Goal: Task Accomplishment & Management: Complete application form

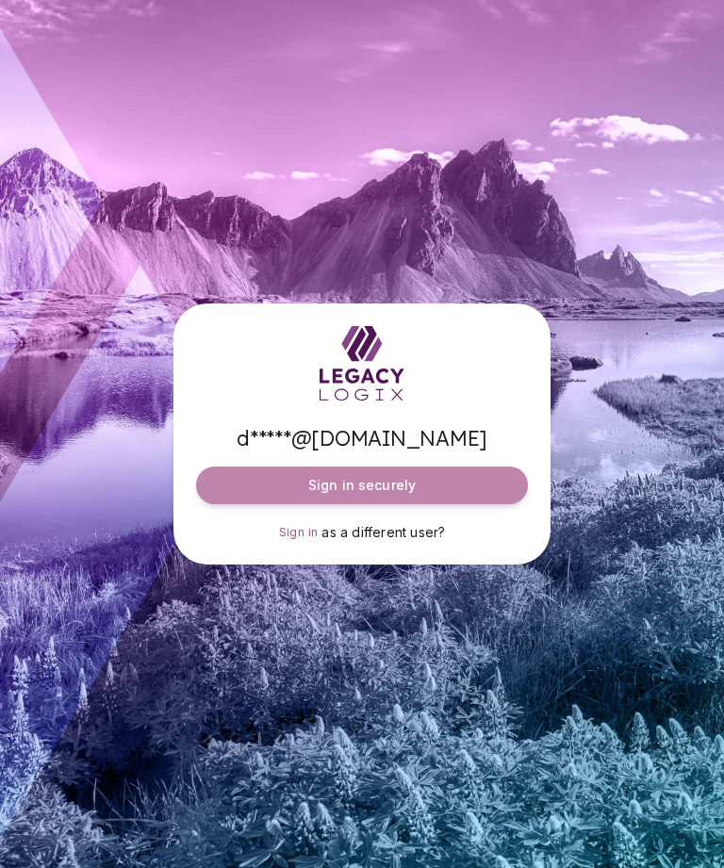
click at [249, 504] on button "Sign in securely" at bounding box center [362, 486] width 332 height 38
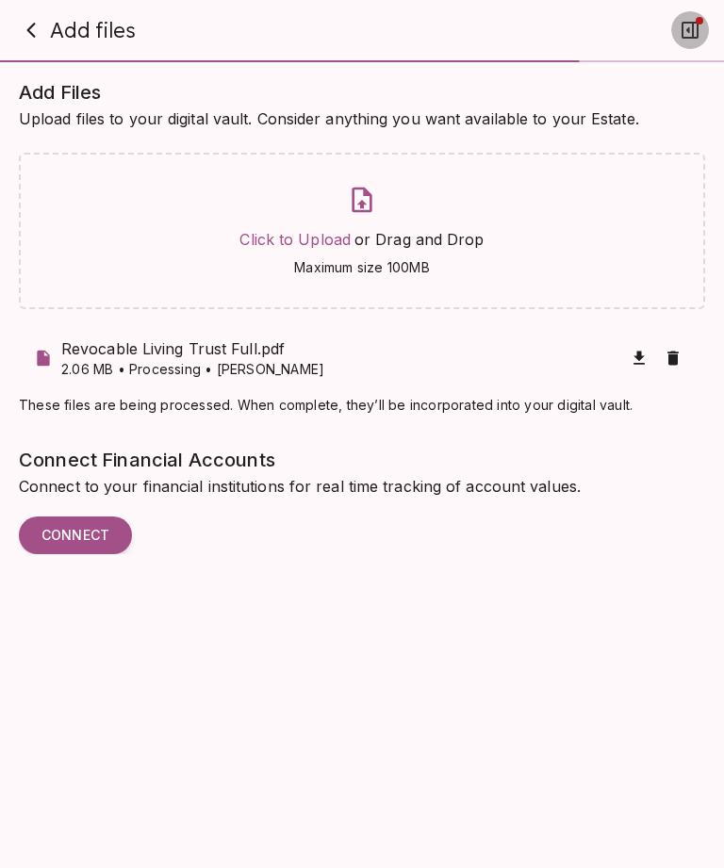
click at [693, 38] on icon "button" at bounding box center [690, 30] width 17 height 17
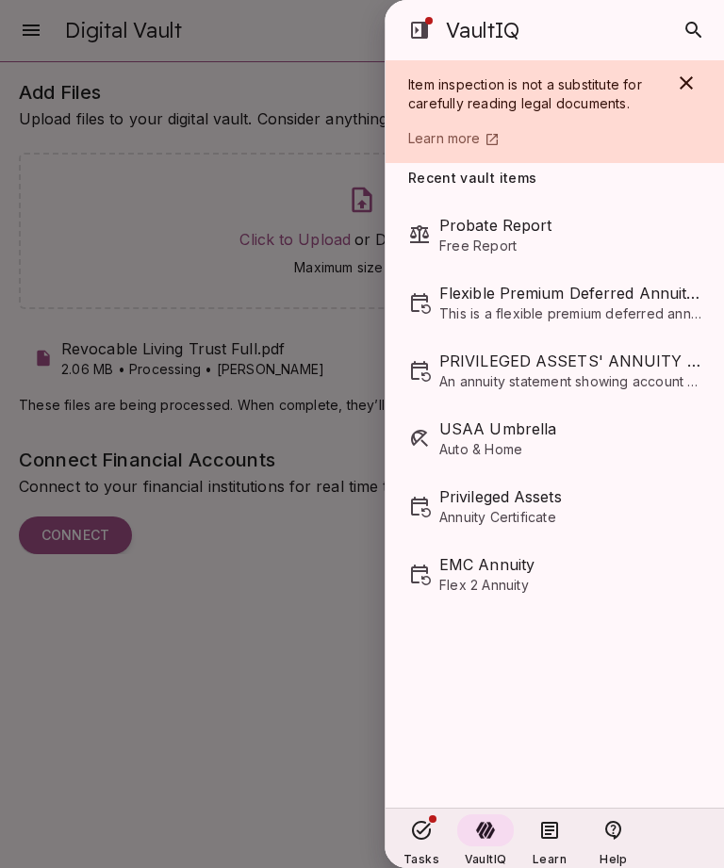
click at [261, 168] on div at bounding box center [362, 434] width 724 height 868
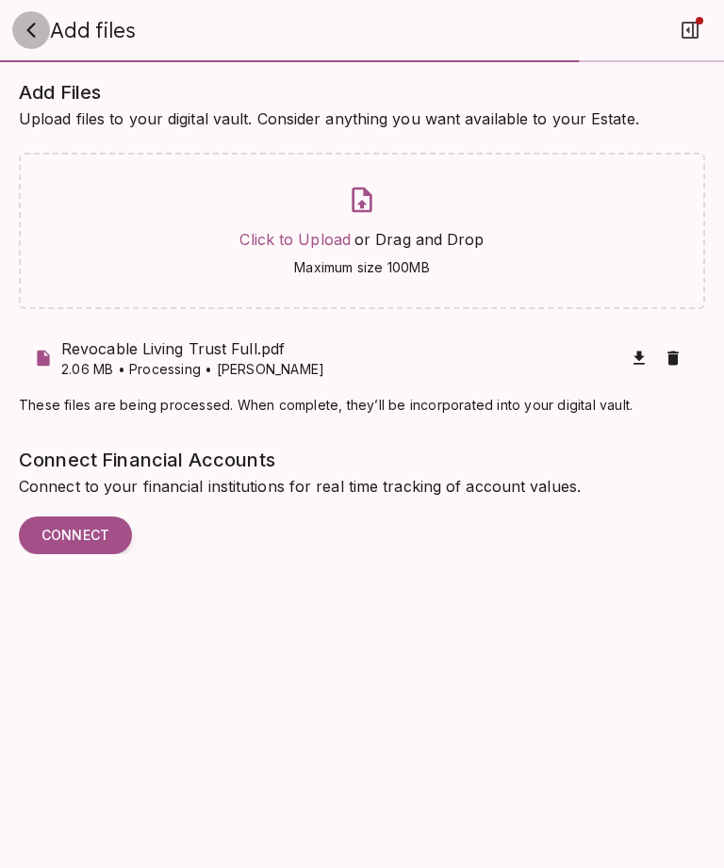
click at [33, 31] on icon "button" at bounding box center [31, 30] width 23 height 23
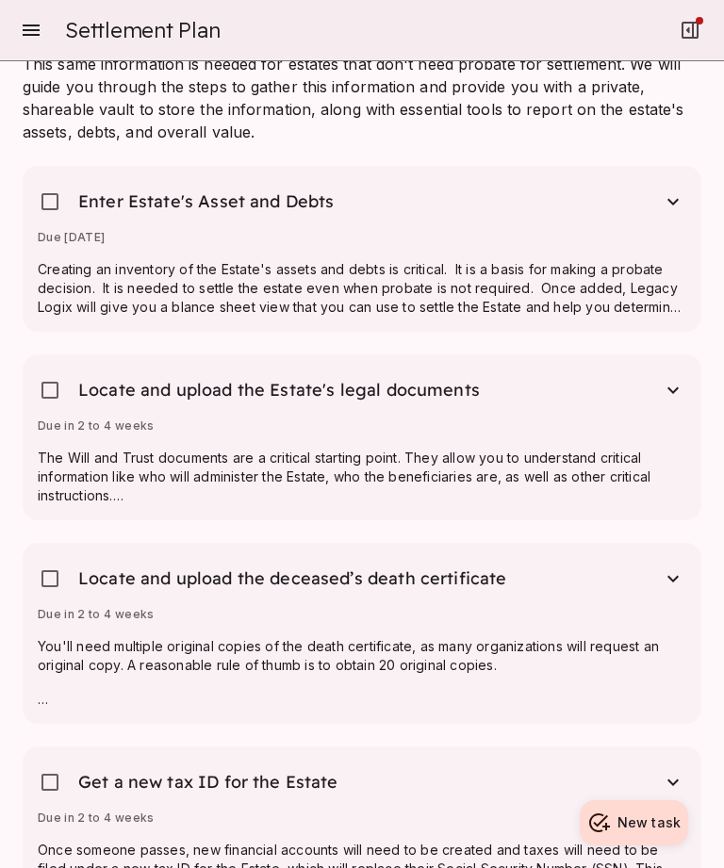
scroll to position [1499, 0]
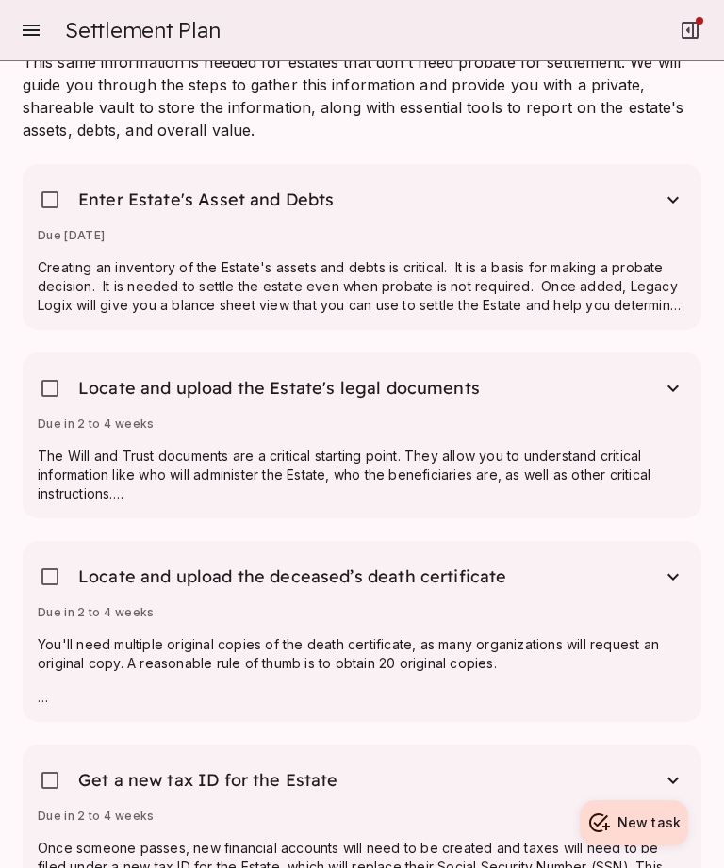
click at [476, 399] on div "Locate and upload the Estate's legal documents" at bounding box center [362, 392] width 649 height 49
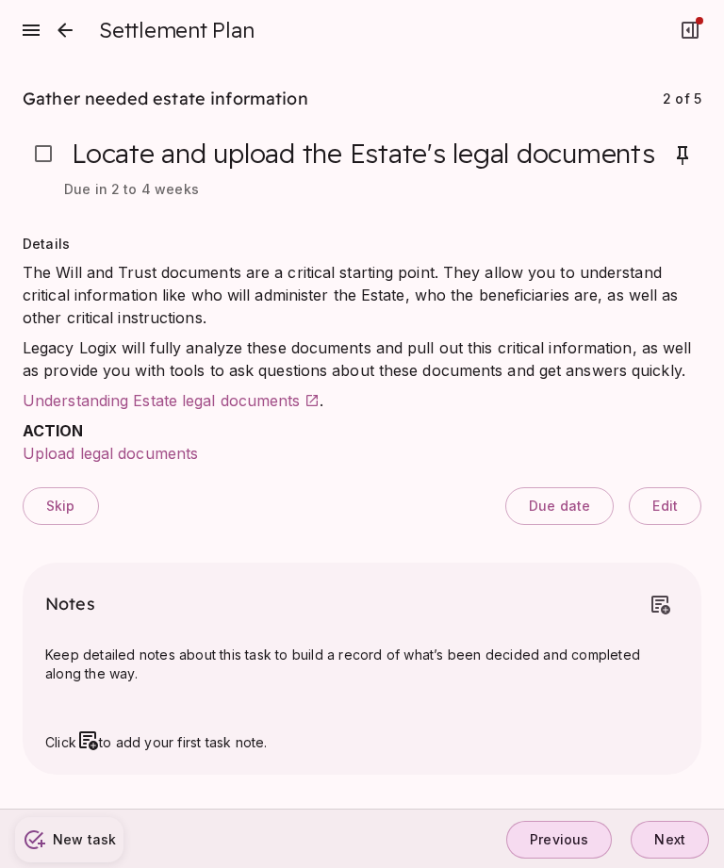
scroll to position [0, 0]
click at [697, 39] on icon "button" at bounding box center [690, 30] width 17 height 17
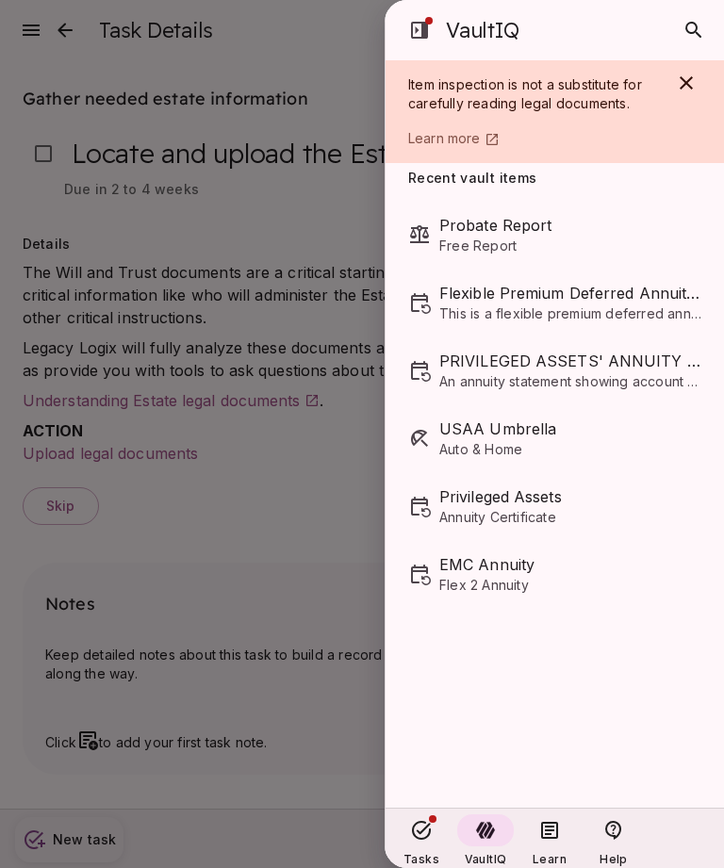
click at [67, 68] on div at bounding box center [362, 434] width 724 height 868
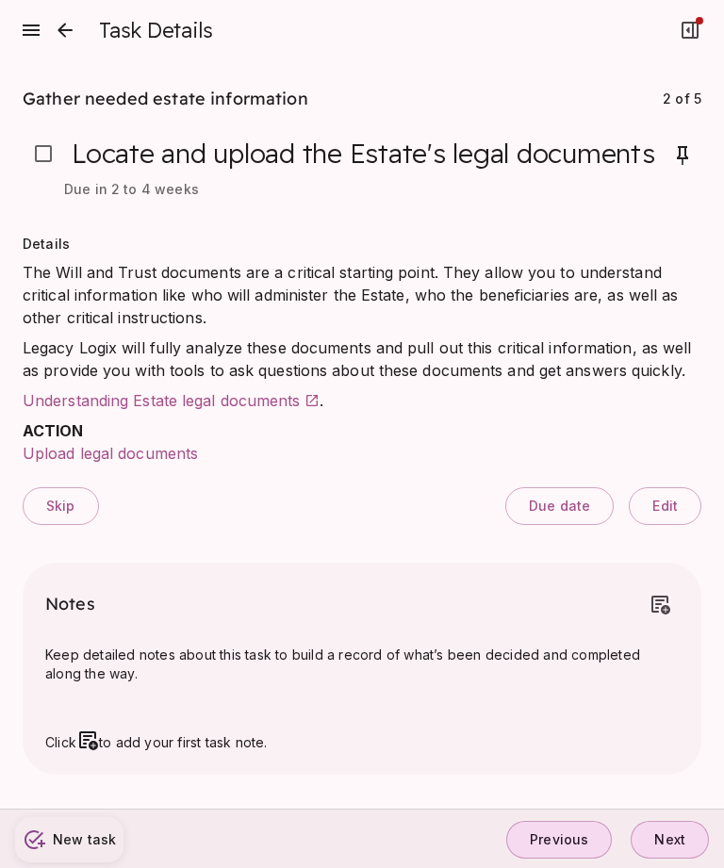
click at [144, 453] on span "Upload legal documents" at bounding box center [110, 453] width 175 height 19
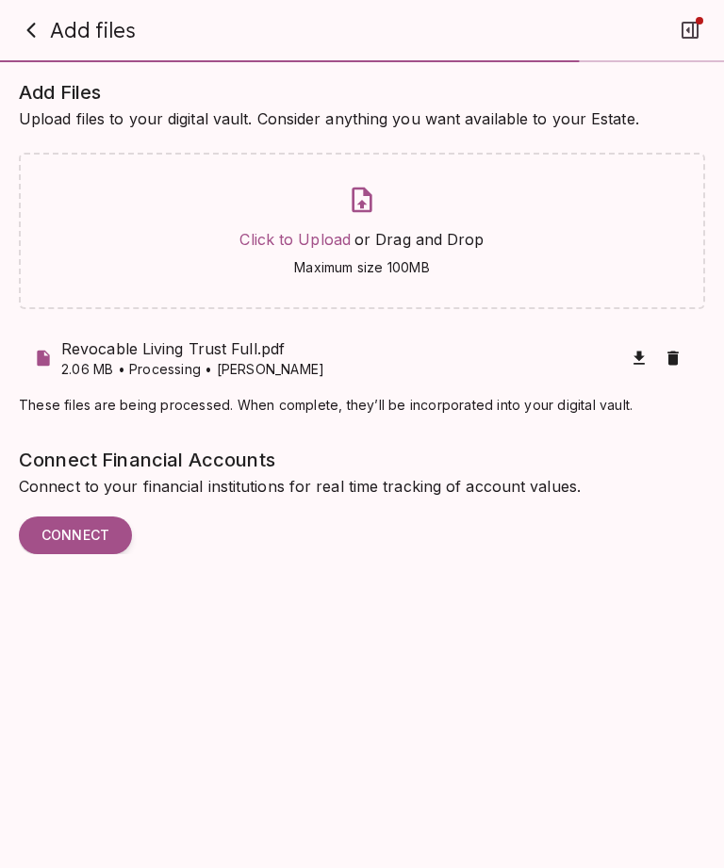
click at [45, 28] on button "button" at bounding box center [31, 30] width 38 height 38
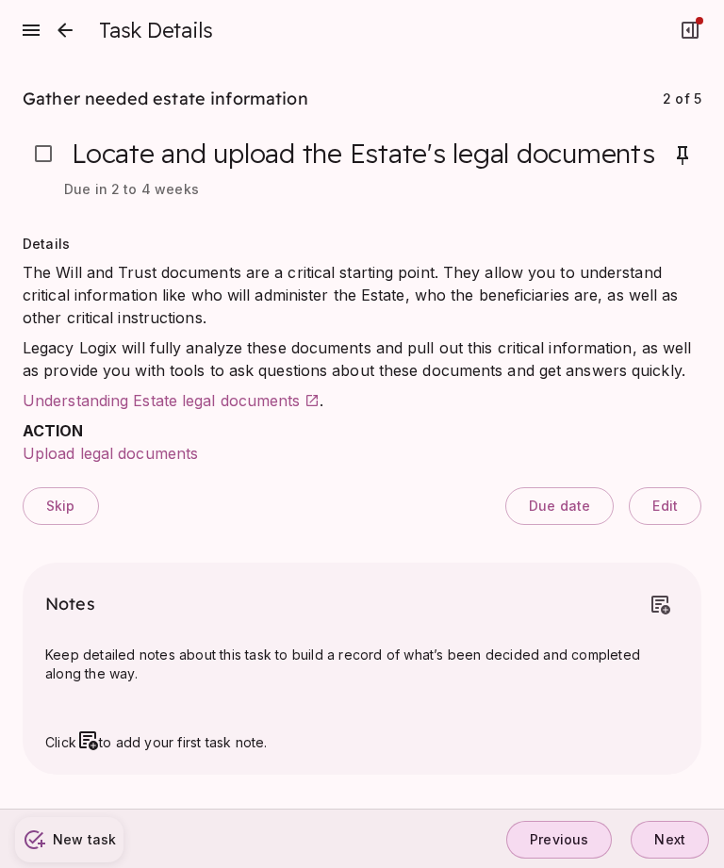
click at [68, 34] on icon "close" at bounding box center [65, 30] width 23 height 23
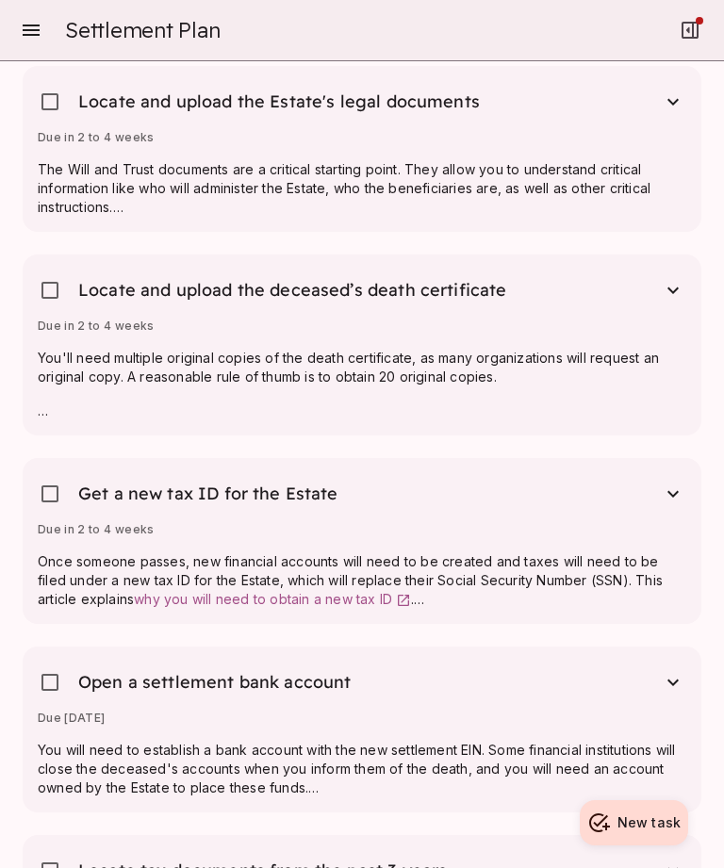
scroll to position [1785, 0]
click at [352, 487] on div "Get a new tax ID for the Estate" at bounding box center [362, 497] width 649 height 49
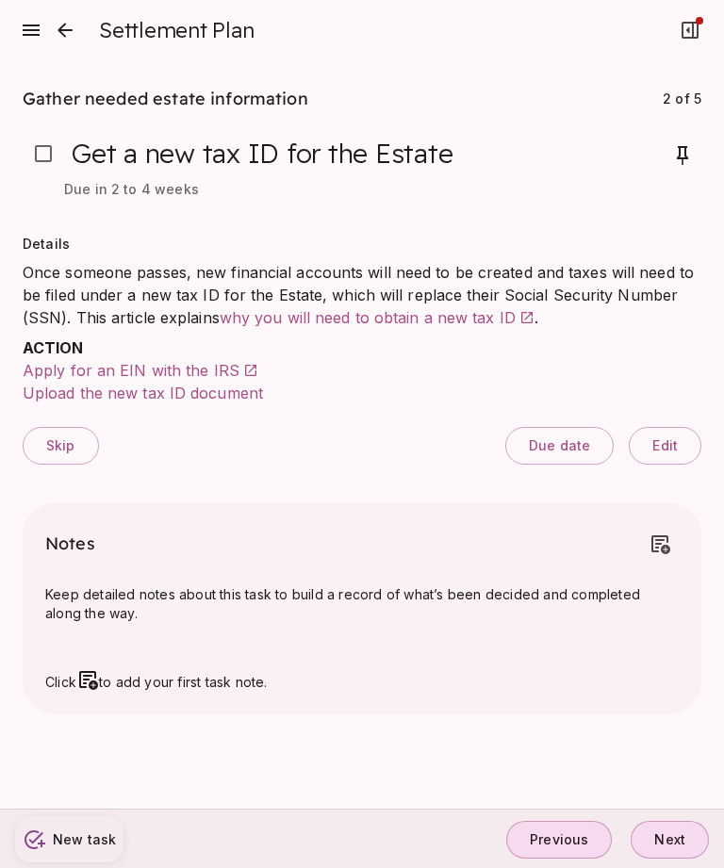
scroll to position [0, 0]
click at [362, 462] on div "Skip Due date Edit" at bounding box center [362, 438] width 679 height 83
click at [368, 611] on span "Keep detailed notes about this task to build a record of what’s been decided an…" at bounding box center [361, 604] width 633 height 38
click at [7, 600] on div "Gather needed estate information 2 of 5 Get a new tax ID for the Estate Due in …" at bounding box center [362, 435] width 724 height 748
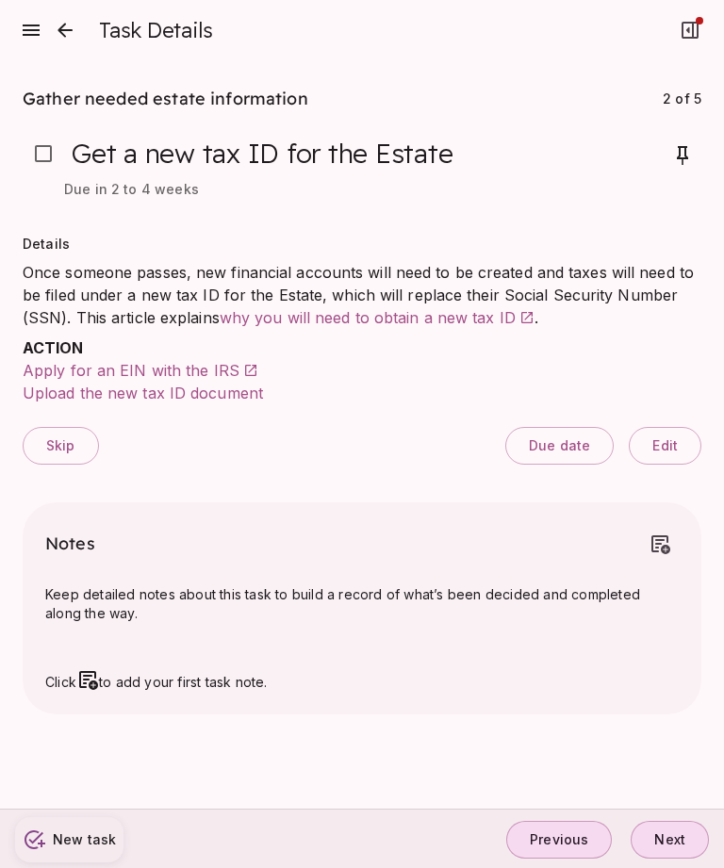
click at [557, 831] on span "Previous" at bounding box center [559, 839] width 58 height 17
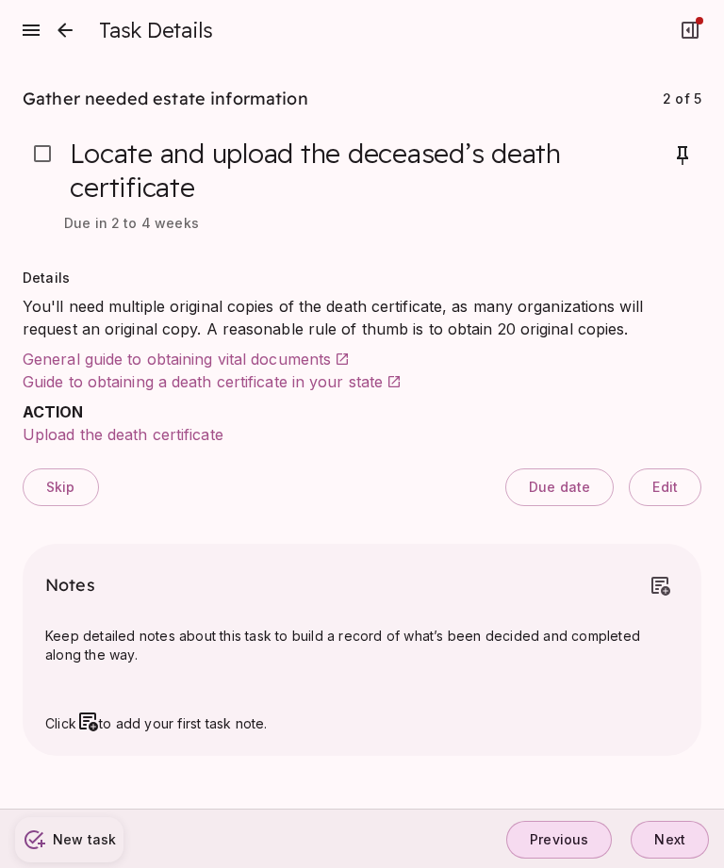
click at [558, 836] on span "Previous" at bounding box center [559, 839] width 58 height 17
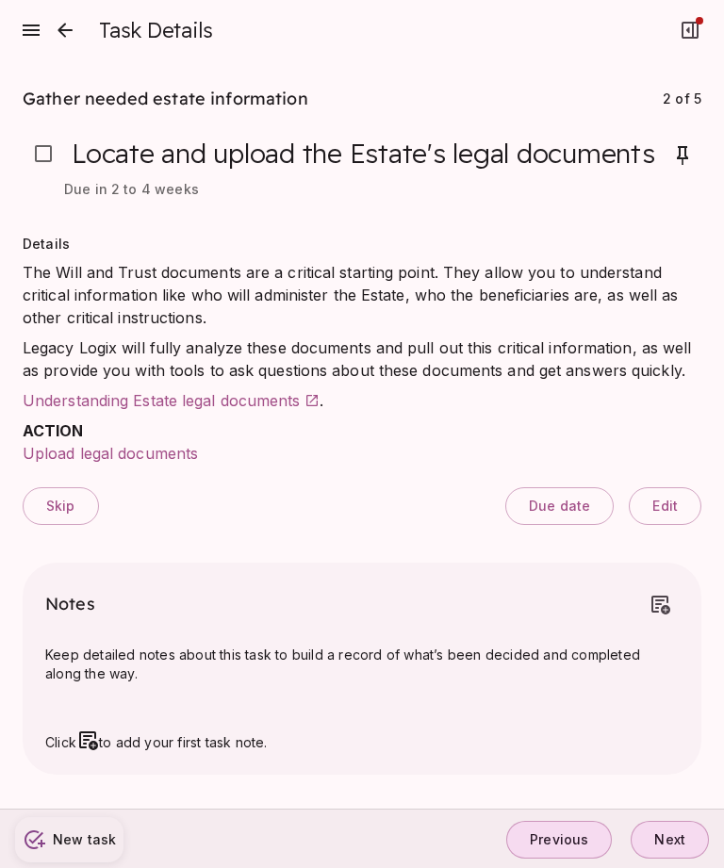
click at [572, 838] on span "Previous" at bounding box center [559, 839] width 58 height 17
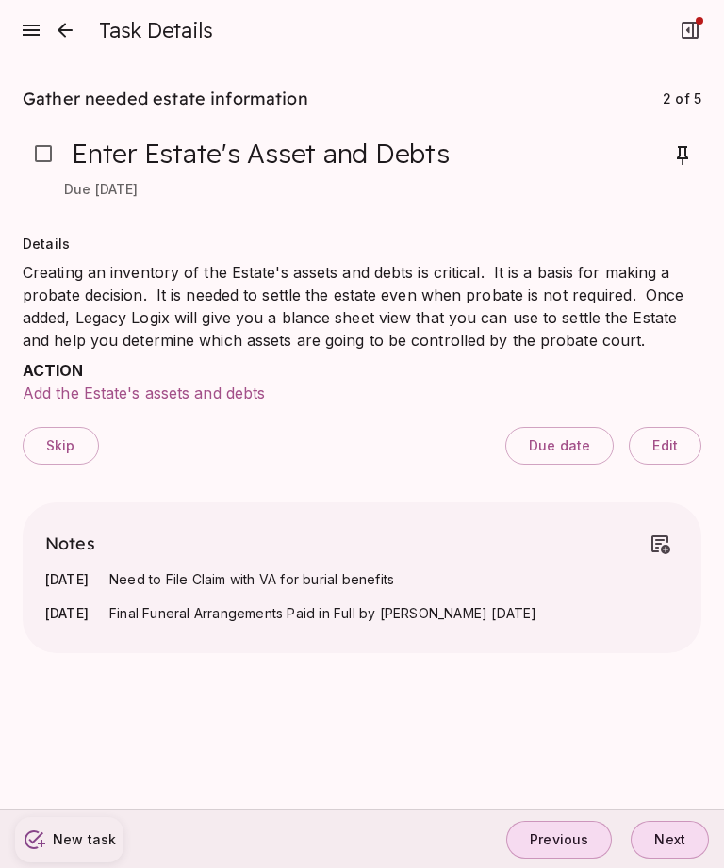
click at [558, 843] on span "Previous" at bounding box center [559, 839] width 58 height 17
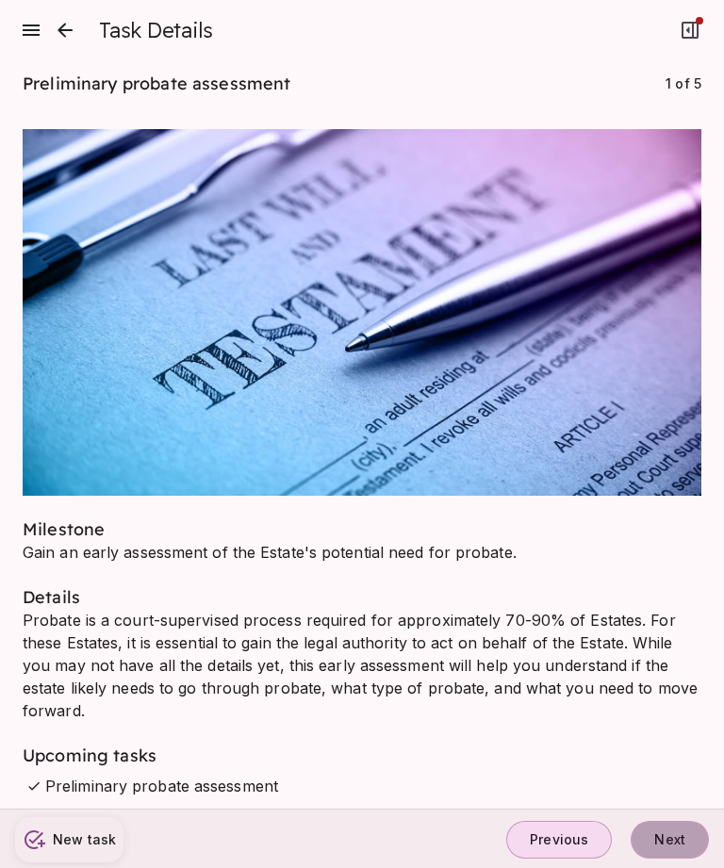
click at [675, 836] on span "Next" at bounding box center [669, 839] width 31 height 17
click at [666, 840] on span "Next" at bounding box center [669, 839] width 31 height 17
click at [665, 841] on span "Next" at bounding box center [669, 839] width 31 height 17
click at [673, 835] on span "Next" at bounding box center [669, 839] width 31 height 17
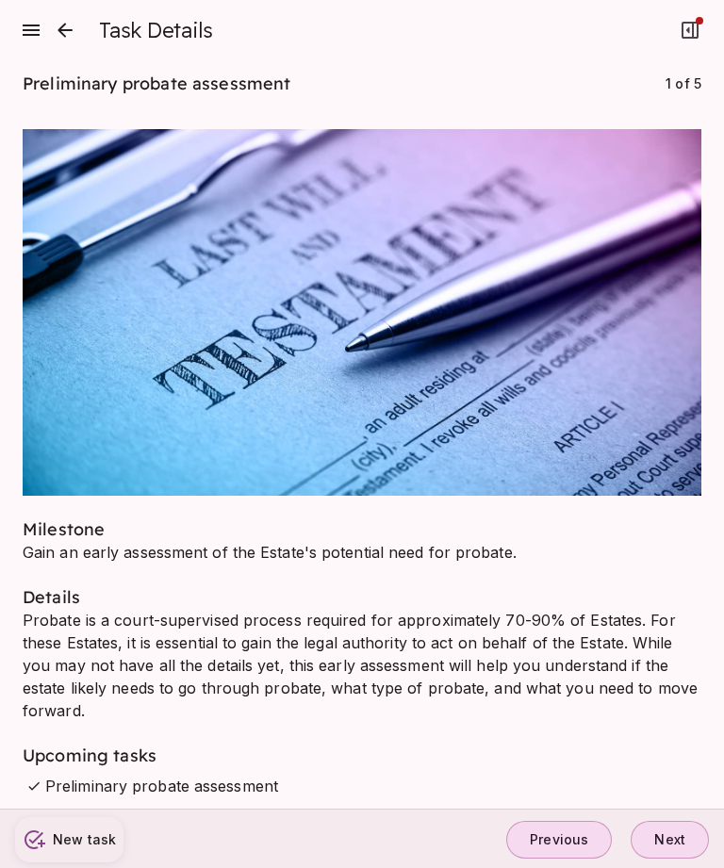
click at [579, 848] on span "Previous" at bounding box center [559, 839] width 58 height 17
click at [65, 27] on icon "close" at bounding box center [65, 30] width 23 height 23
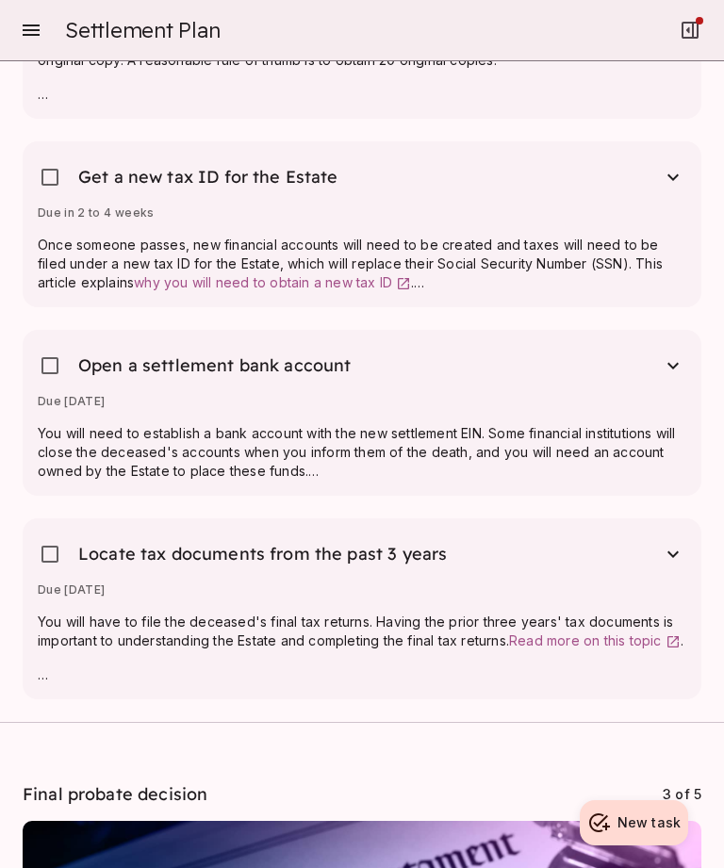
scroll to position [2107, 0]
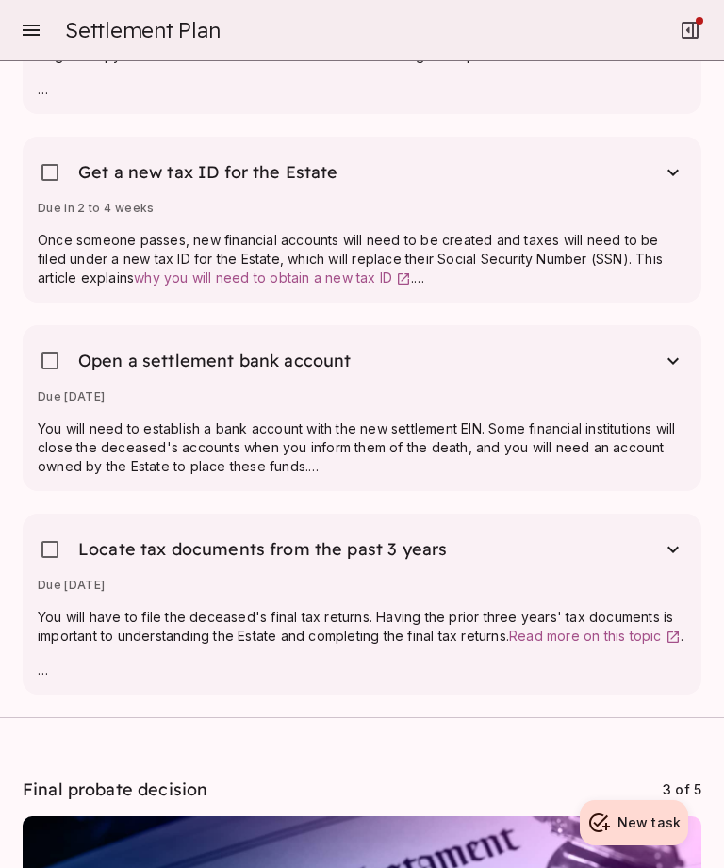
click at [611, 639] on span "Read more on this topic" at bounding box center [585, 636] width 153 height 16
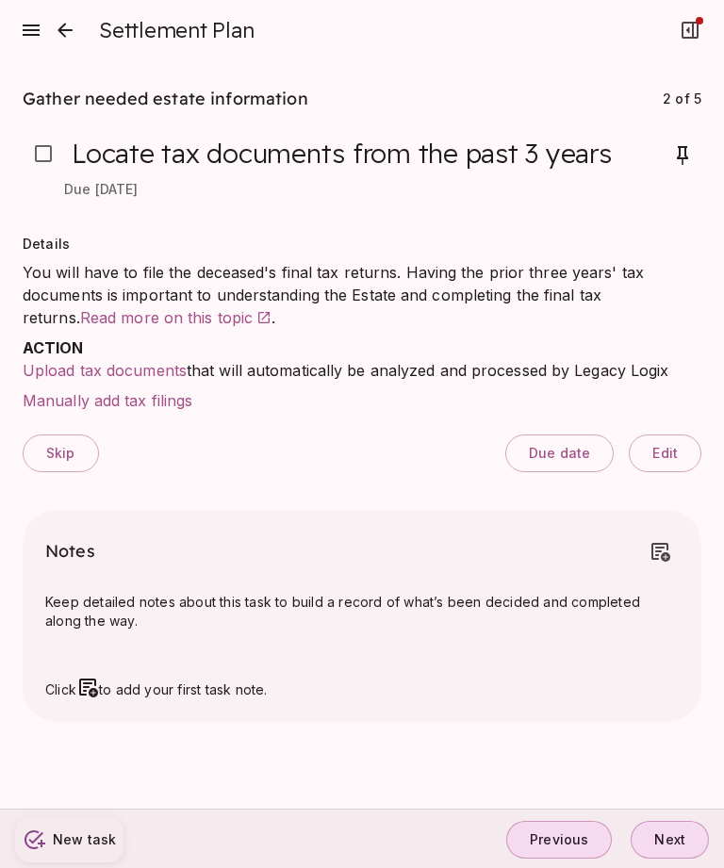
scroll to position [0, 0]
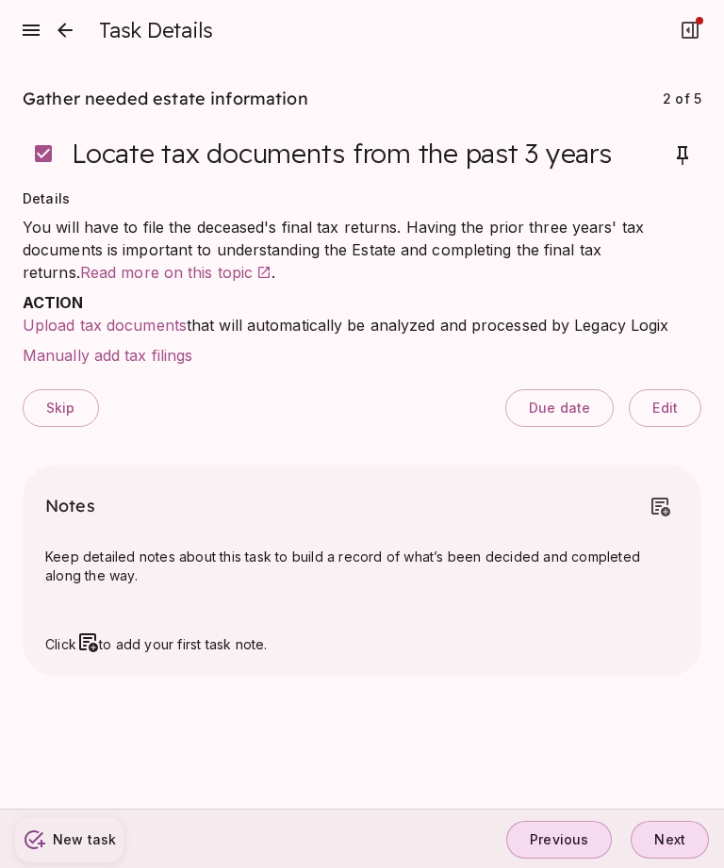
click at [101, 355] on span "Manually add tax filings" at bounding box center [108, 355] width 170 height 19
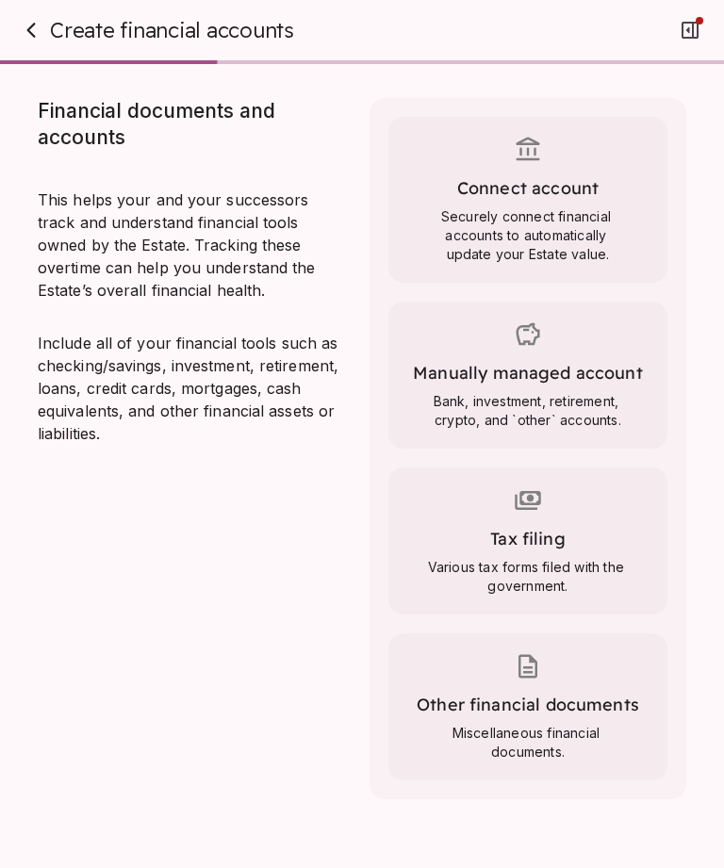
click at [553, 519] on span at bounding box center [527, 503] width 241 height 34
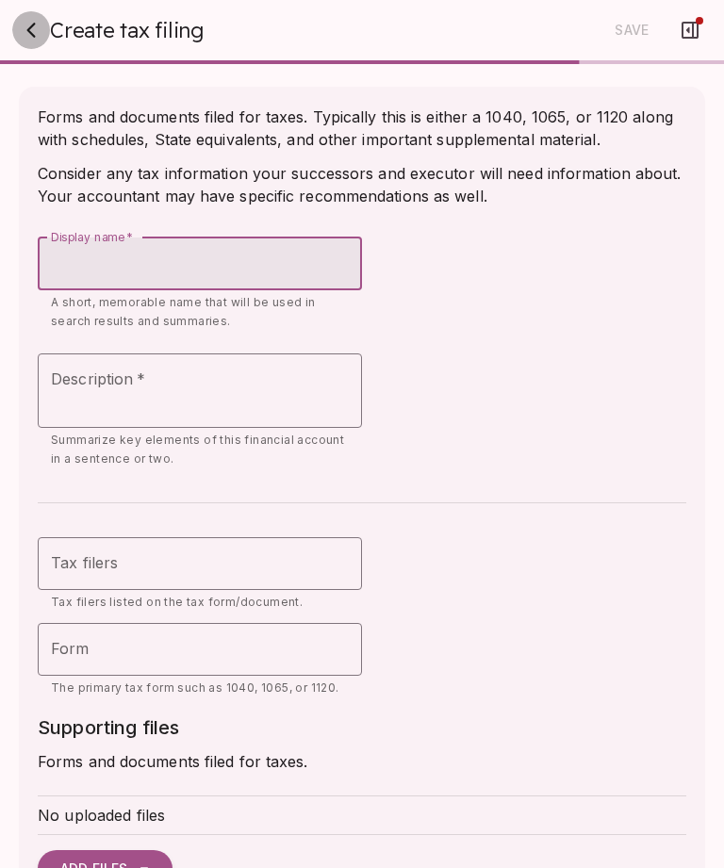
click at [38, 30] on icon "button" at bounding box center [31, 30] width 23 height 23
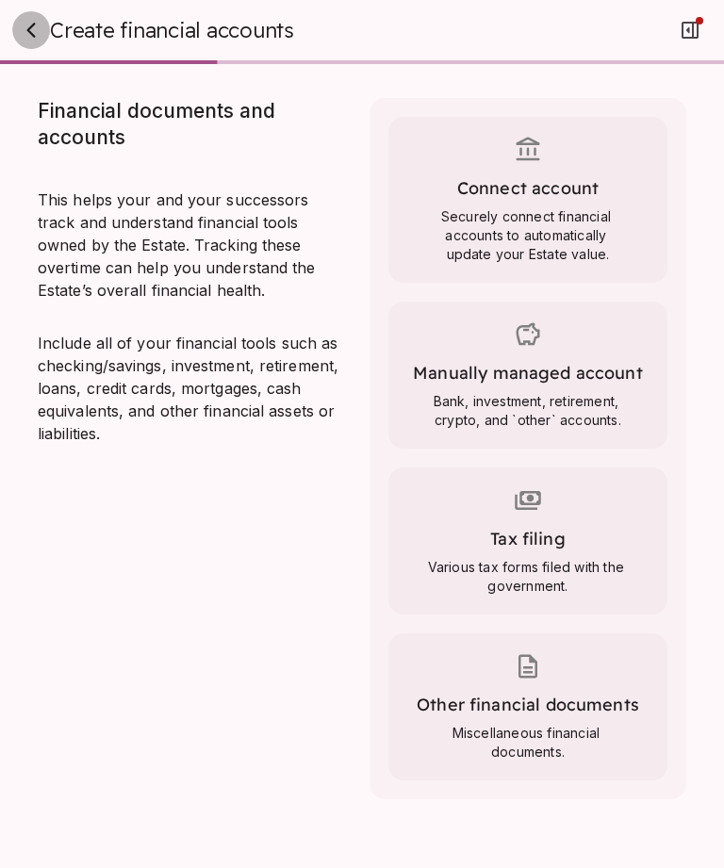
click at [36, 34] on icon "button" at bounding box center [31, 30] width 23 height 23
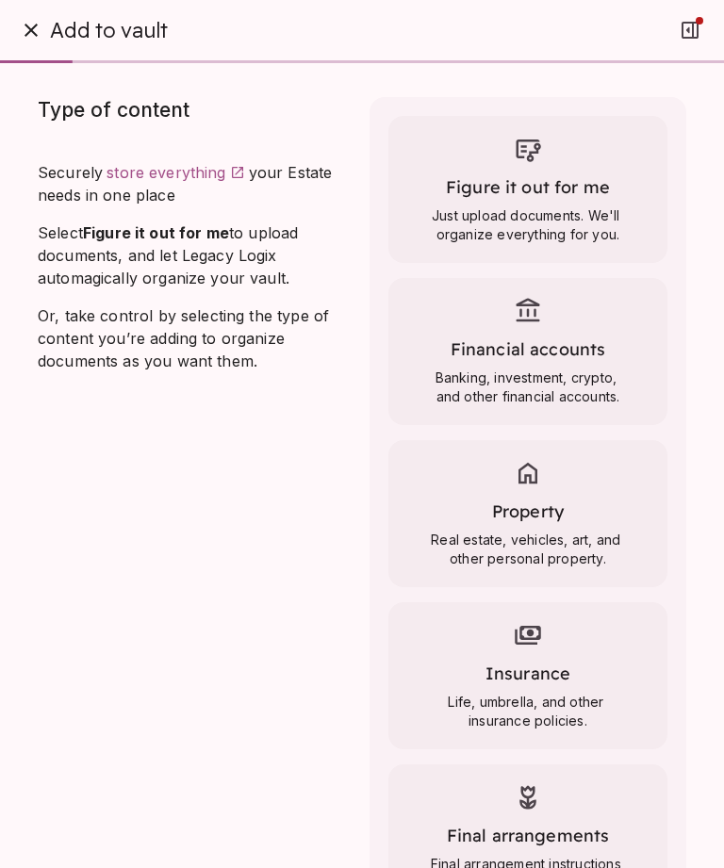
click at [613, 360] on span "Financial accounts" at bounding box center [527, 349] width 241 height 23
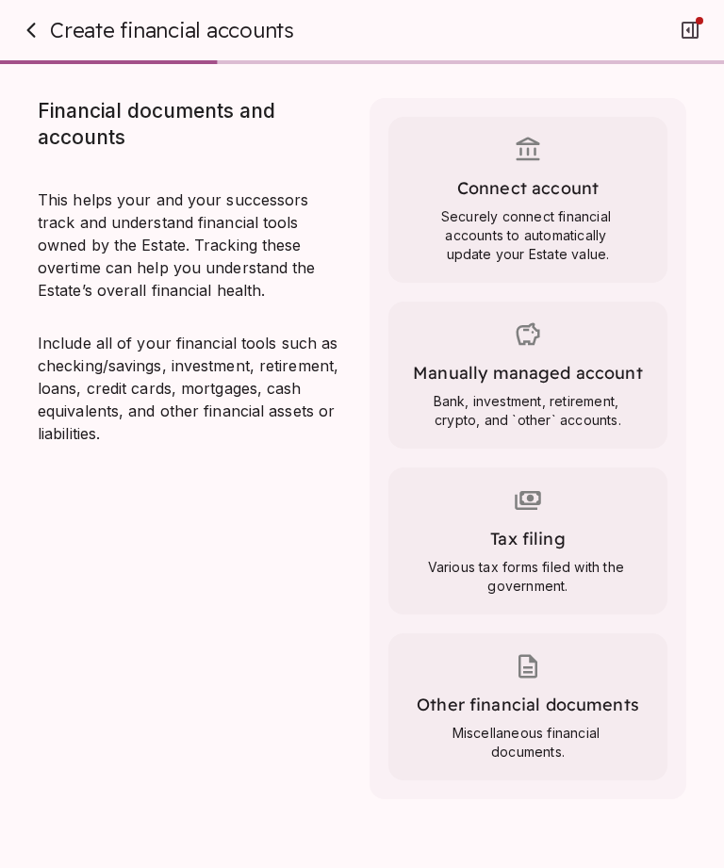
click at [613, 382] on span "Manually managed account" at bounding box center [528, 373] width 230 height 22
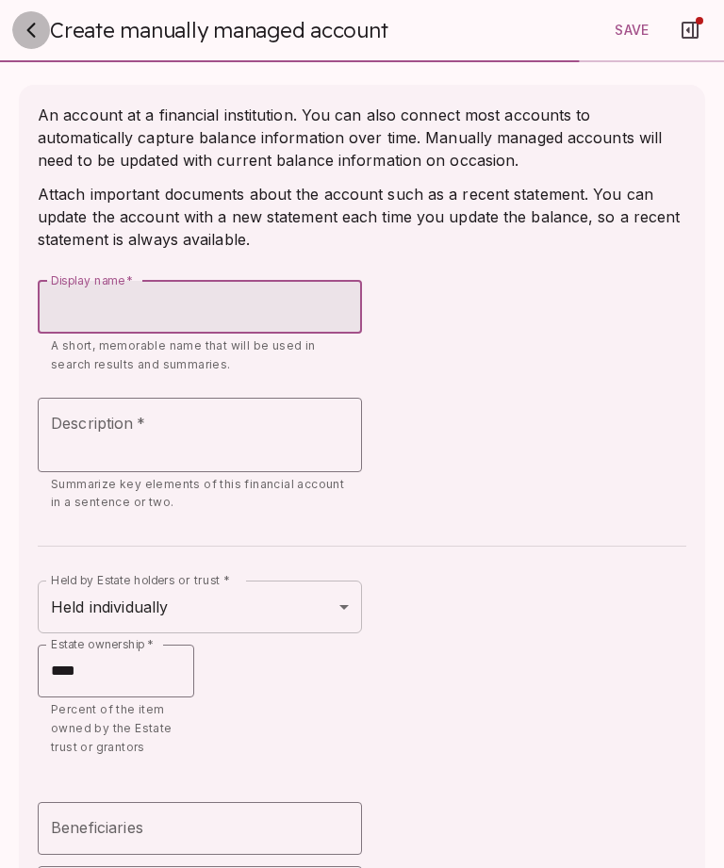
click at [26, 24] on icon "button" at bounding box center [31, 30] width 23 height 23
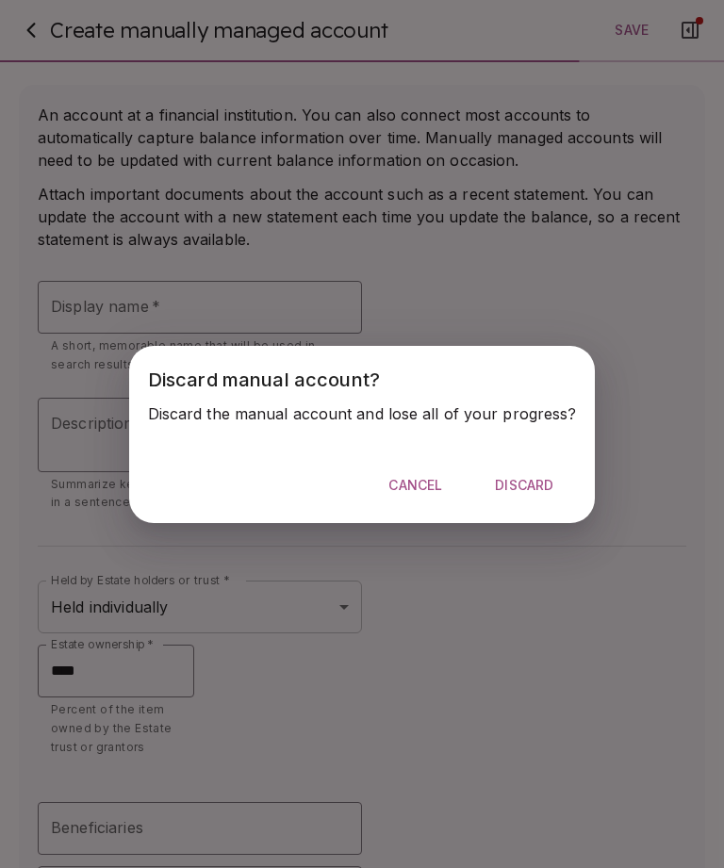
click at [536, 490] on span "Discard" at bounding box center [524, 485] width 58 height 17
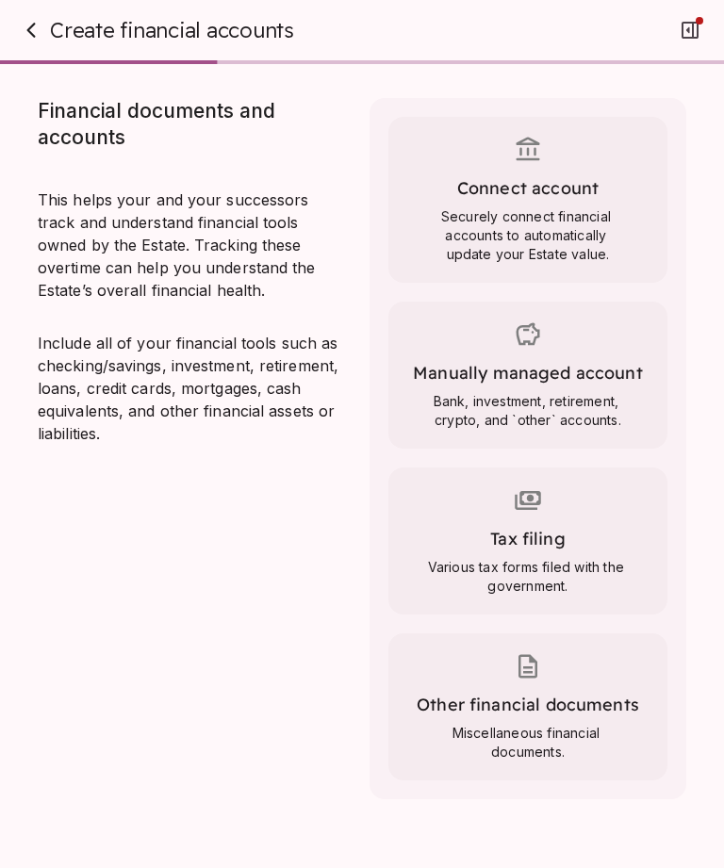
click at [36, 40] on icon "button" at bounding box center [31, 30] width 23 height 23
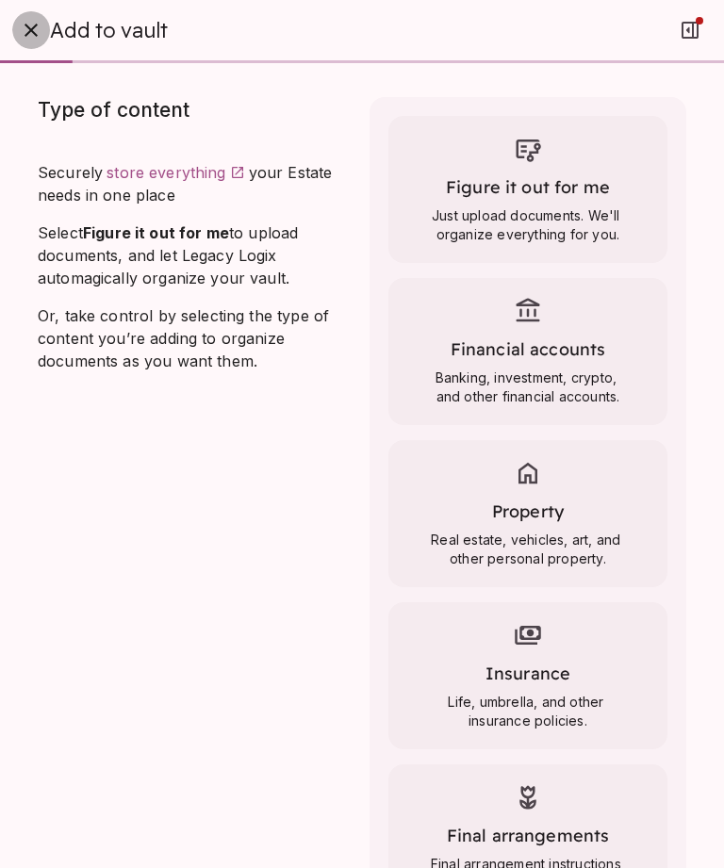
click at [36, 37] on icon "button" at bounding box center [31, 30] width 23 height 23
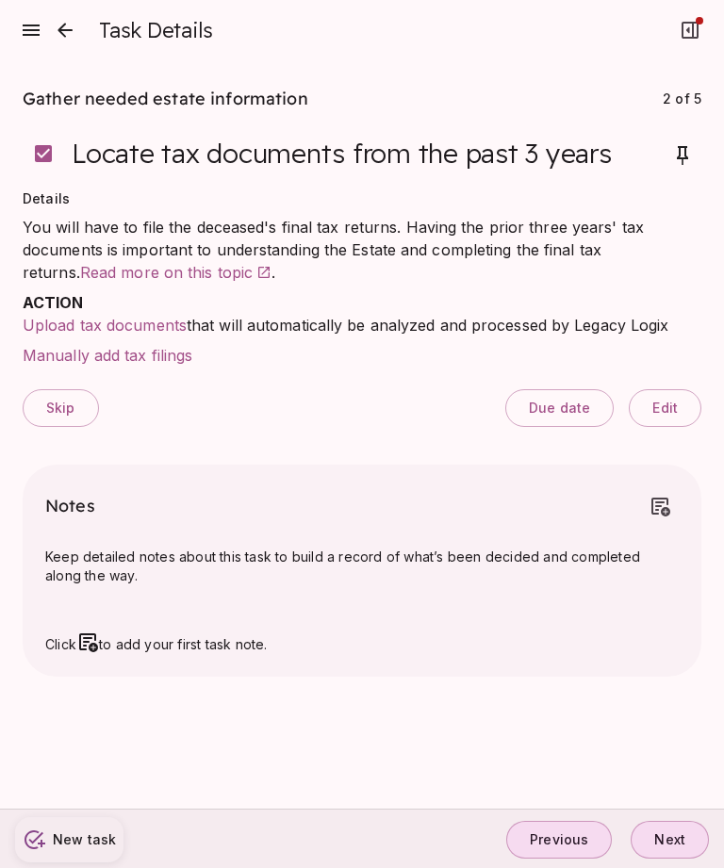
click at [112, 357] on span "Manually add tax filings" at bounding box center [108, 355] width 170 height 19
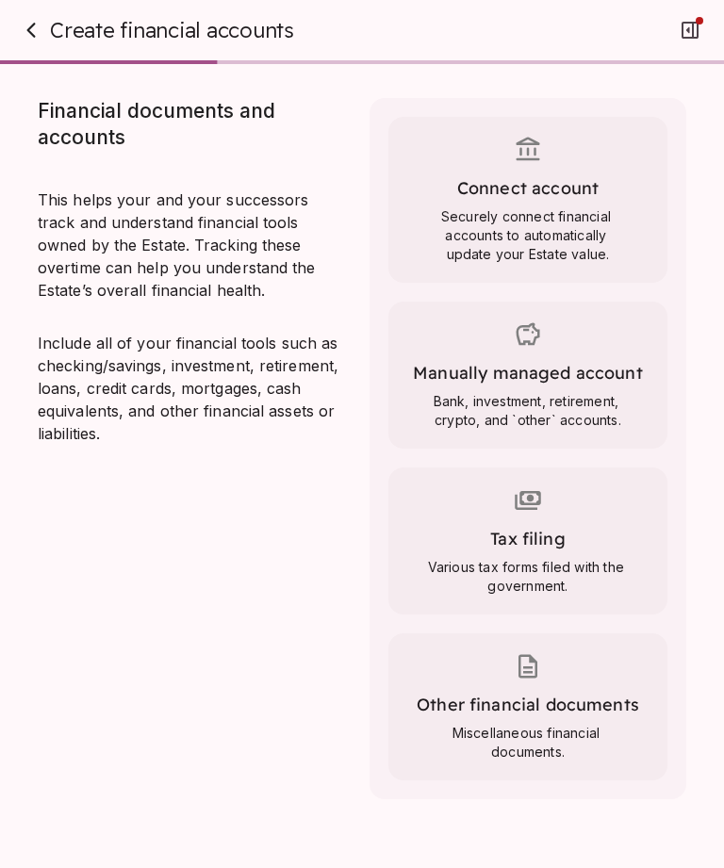
click at [633, 388] on div "Manually managed account Bank, investment, retirement, crypto, and `other` acco…" at bounding box center [527, 375] width 279 height 147
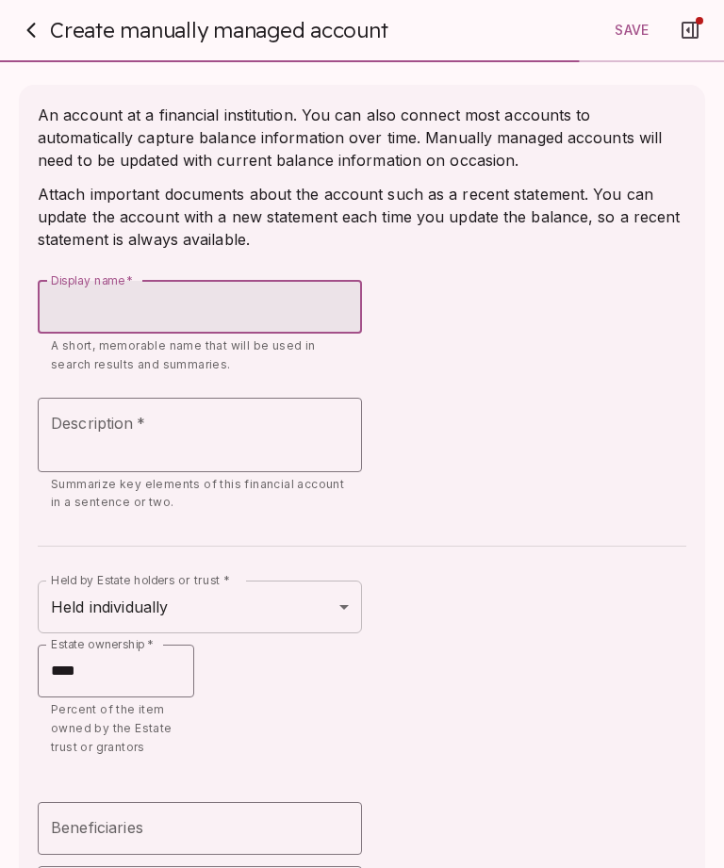
click at [33, 39] on icon "button" at bounding box center [31, 30] width 23 height 23
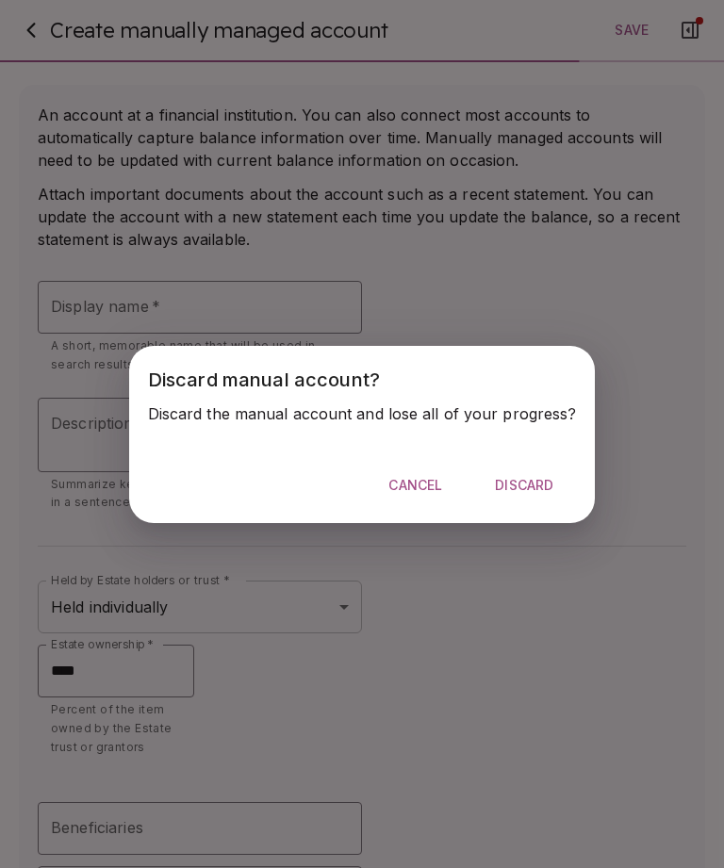
click at [539, 487] on span "Discard" at bounding box center [524, 485] width 58 height 17
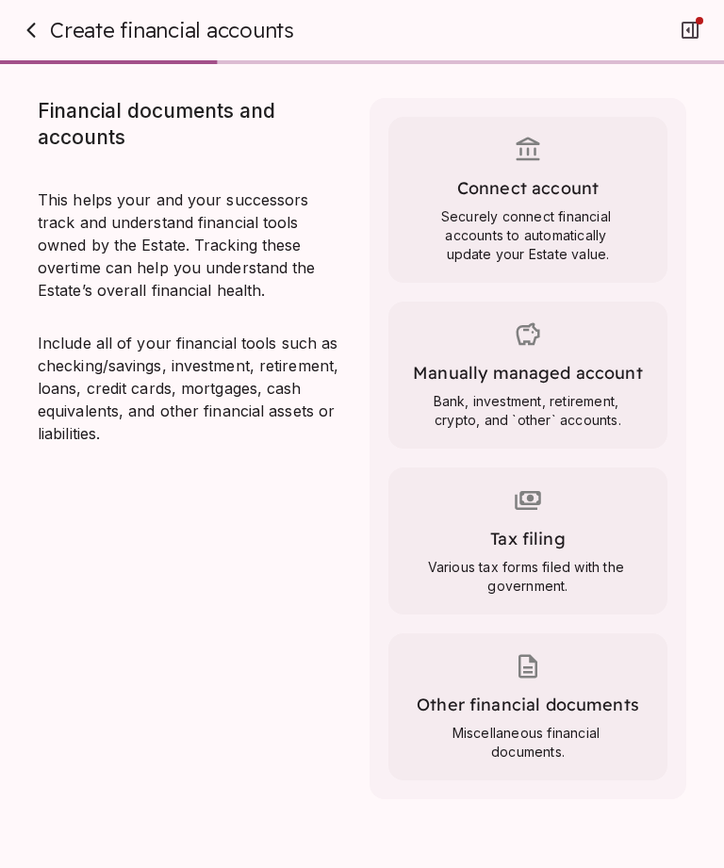
click at [563, 648] on div "Other financial documents Miscellaneous financial documents." at bounding box center [527, 706] width 279 height 147
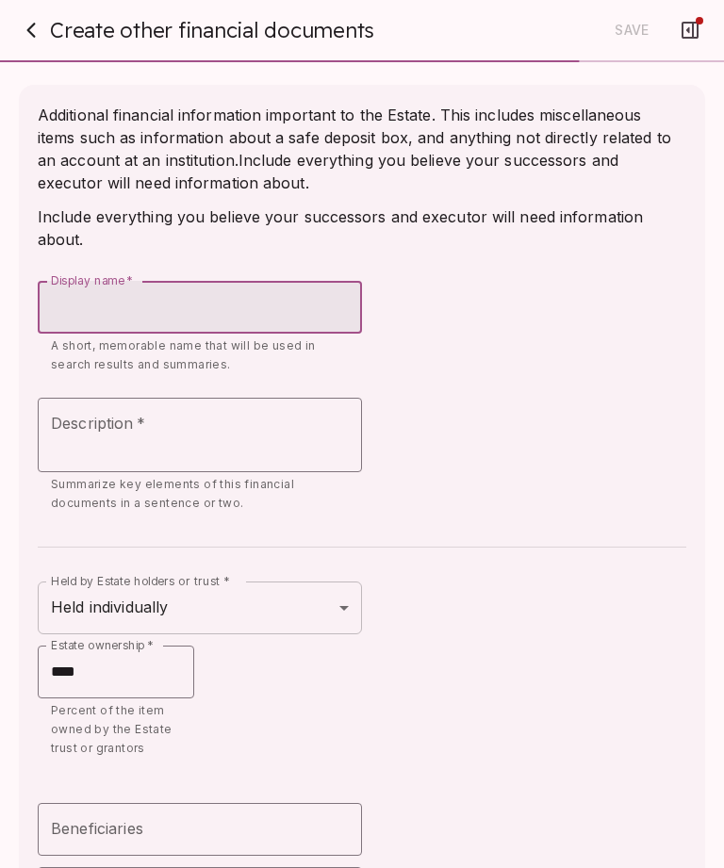
click at [19, 36] on button "button" at bounding box center [31, 30] width 38 height 38
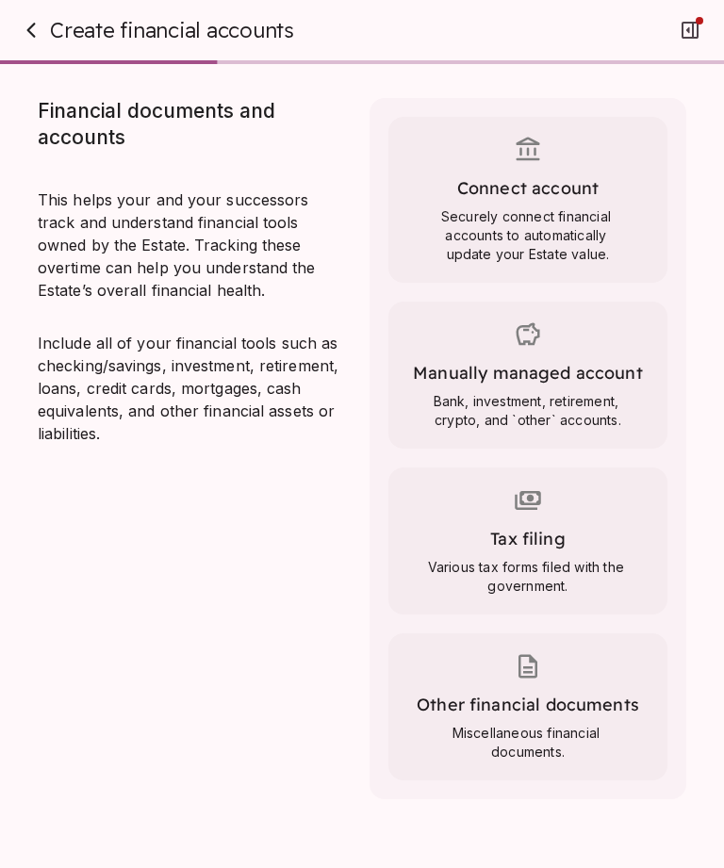
click at [23, 36] on icon "button" at bounding box center [31, 30] width 23 height 23
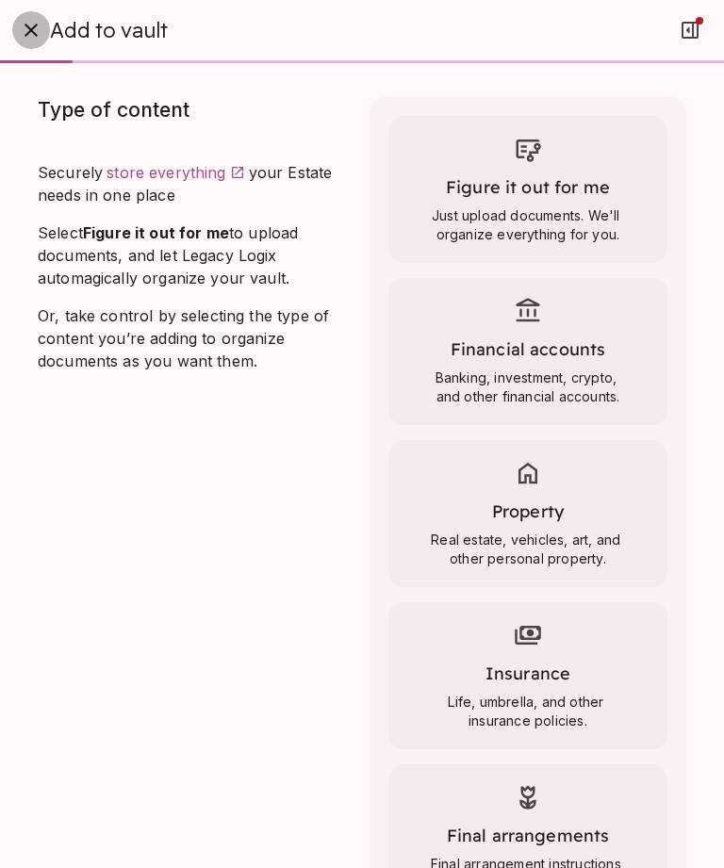
click at [24, 36] on icon "button" at bounding box center [31, 30] width 23 height 23
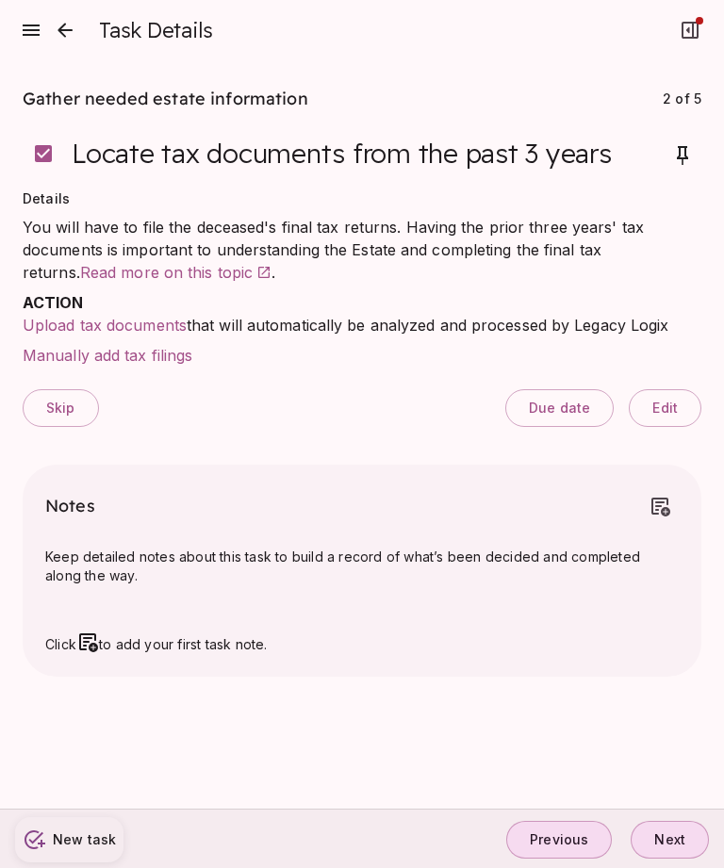
click at [61, 48] on button "close" at bounding box center [65, 30] width 38 height 38
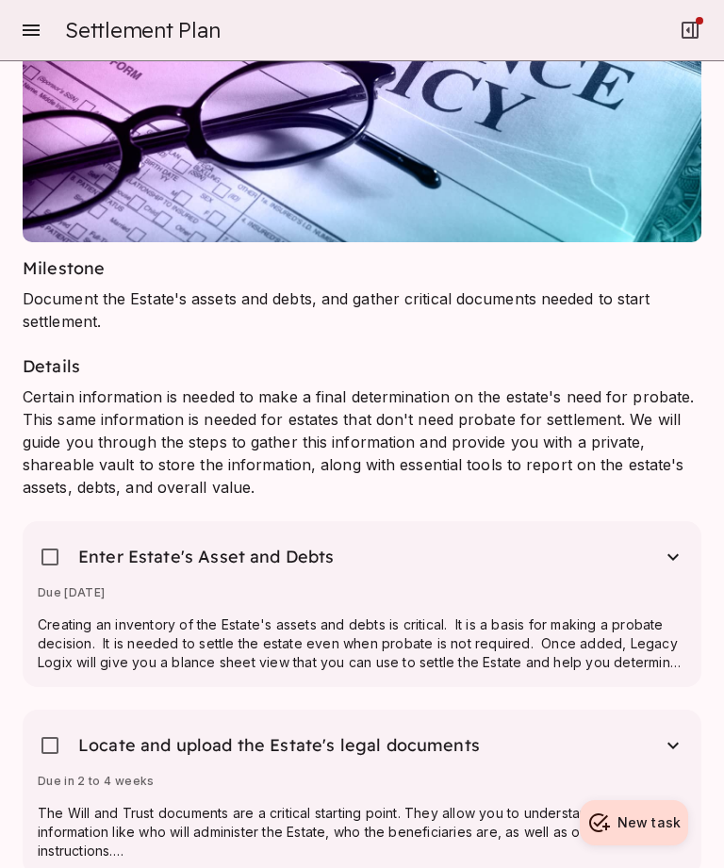
scroll to position [1131, 0]
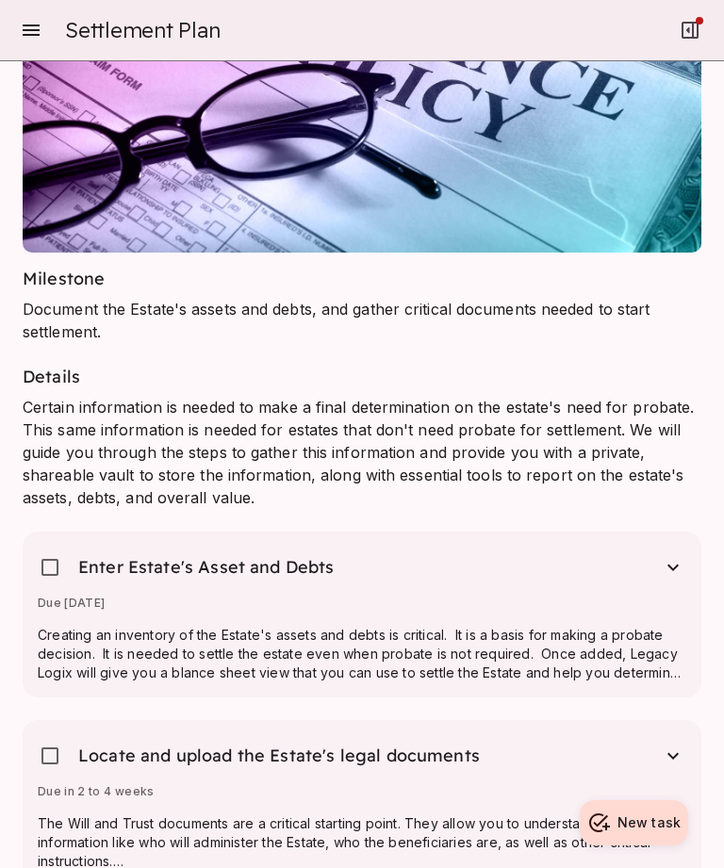
click at [691, 547] on button "button" at bounding box center [672, 567] width 41 height 41
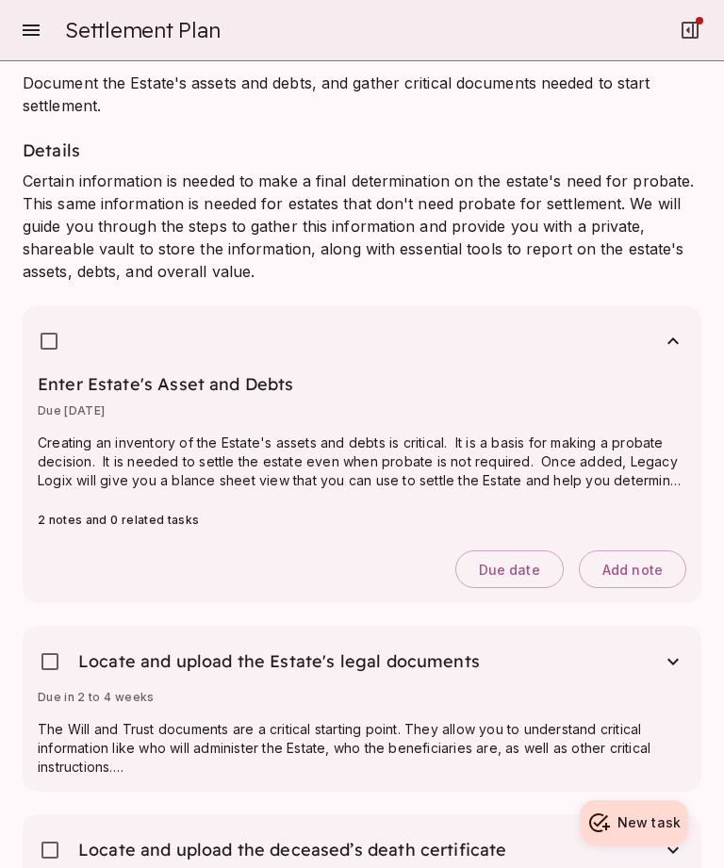
scroll to position [1348, 0]
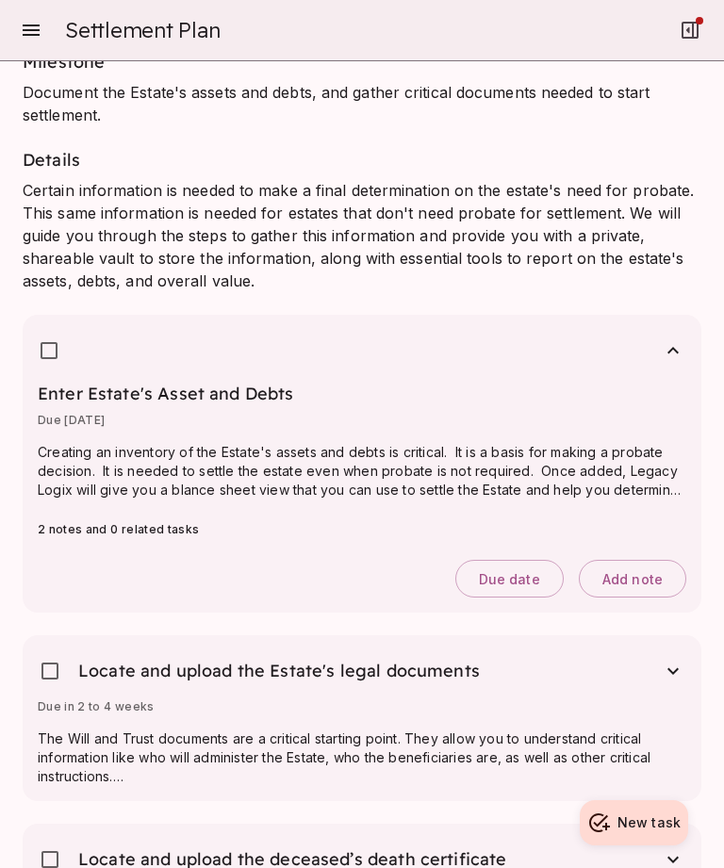
click at [106, 443] on p "Creating an inventory of the Estate's assets and debts is critical. It is a bas…" at bounding box center [362, 471] width 649 height 57
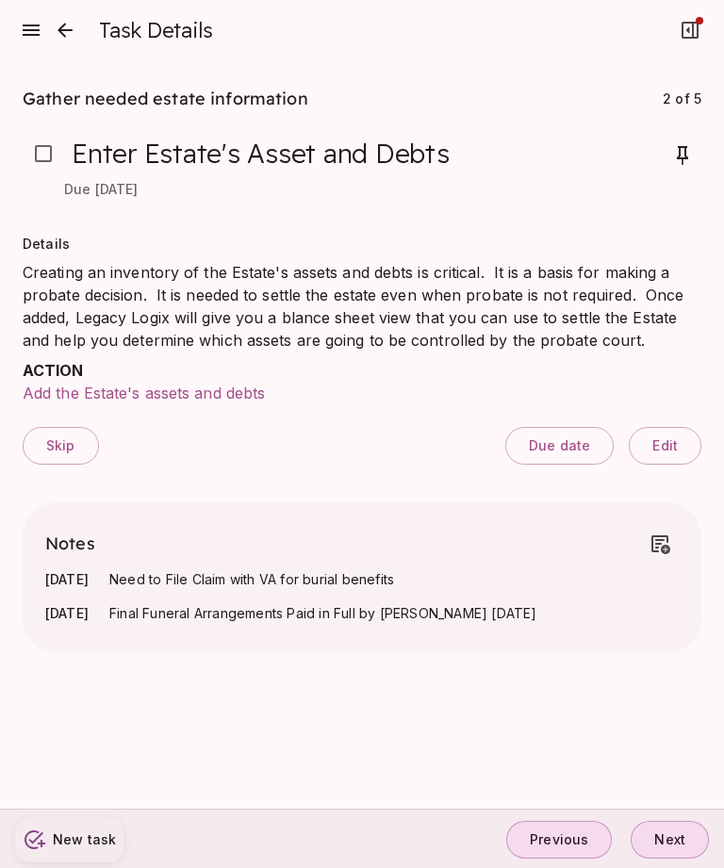
scroll to position [0, 0]
click at [134, 389] on span "Add the Estate's assets and debts" at bounding box center [144, 393] width 242 height 19
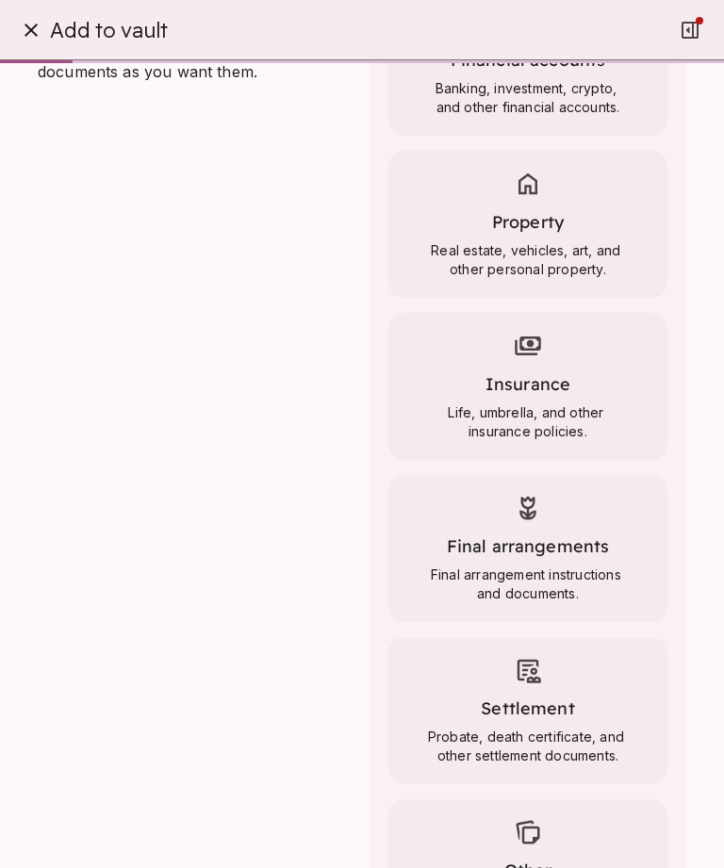
scroll to position [288, 0]
click at [561, 548] on span "Final arrangements" at bounding box center [528, 547] width 163 height 22
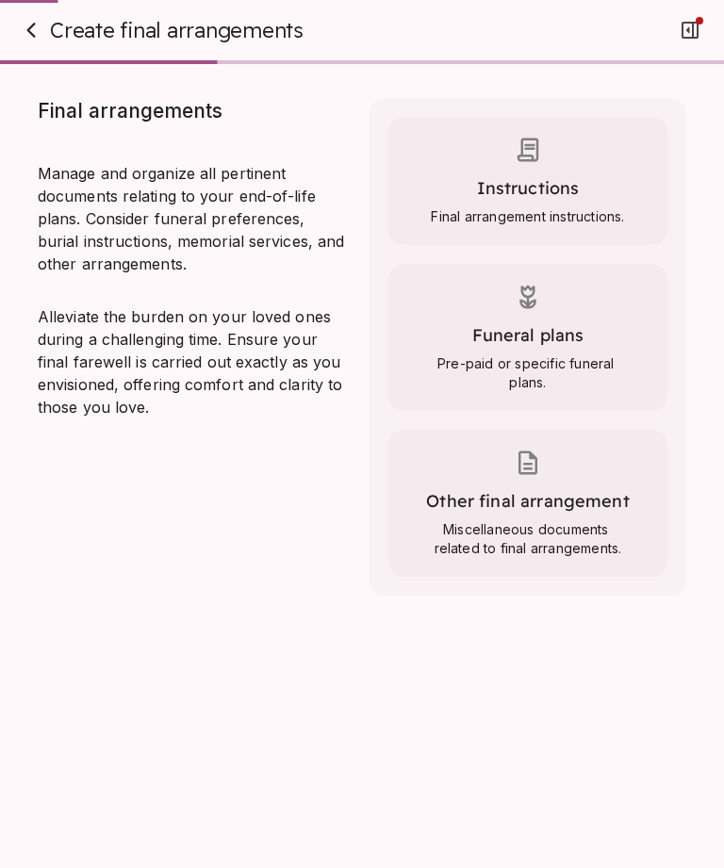
scroll to position [0, 0]
click at [554, 485] on div "Other final arrangement Miscellaneous documents related to final arrangements." at bounding box center [527, 503] width 279 height 147
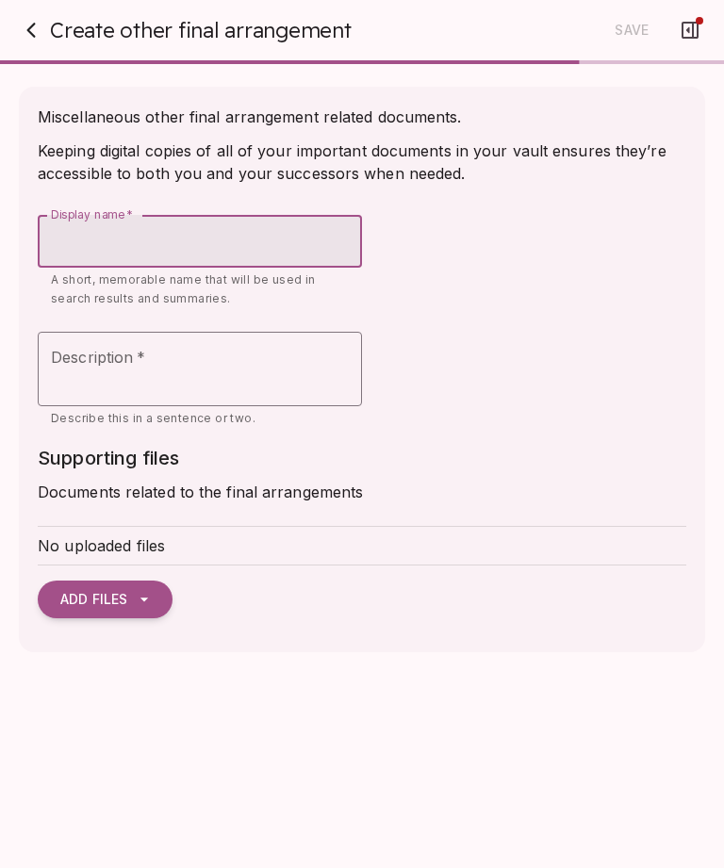
click at [28, 37] on icon "button" at bounding box center [31, 30] width 23 height 23
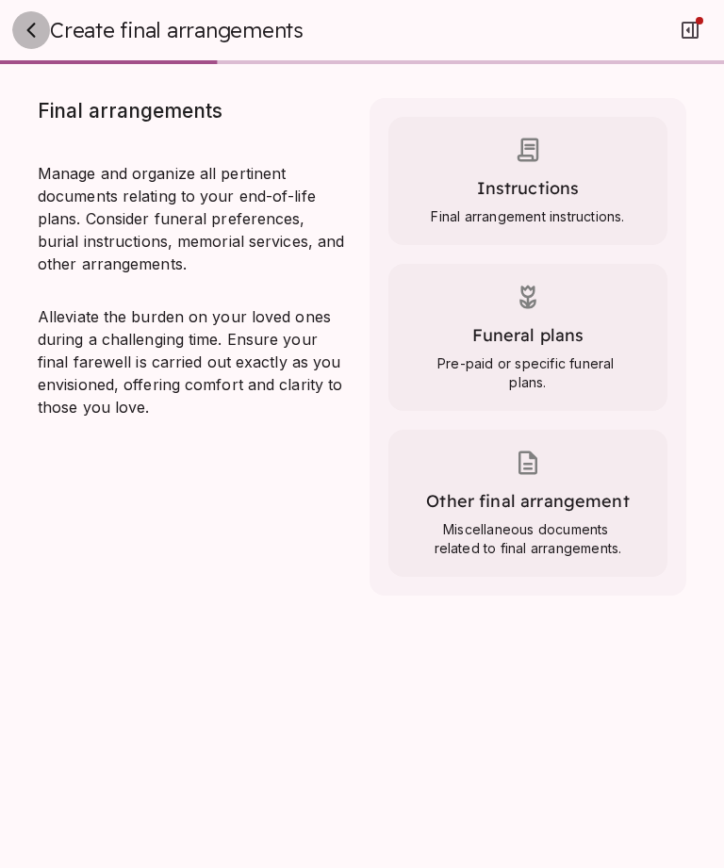
click at [22, 34] on icon "button" at bounding box center [31, 30] width 23 height 23
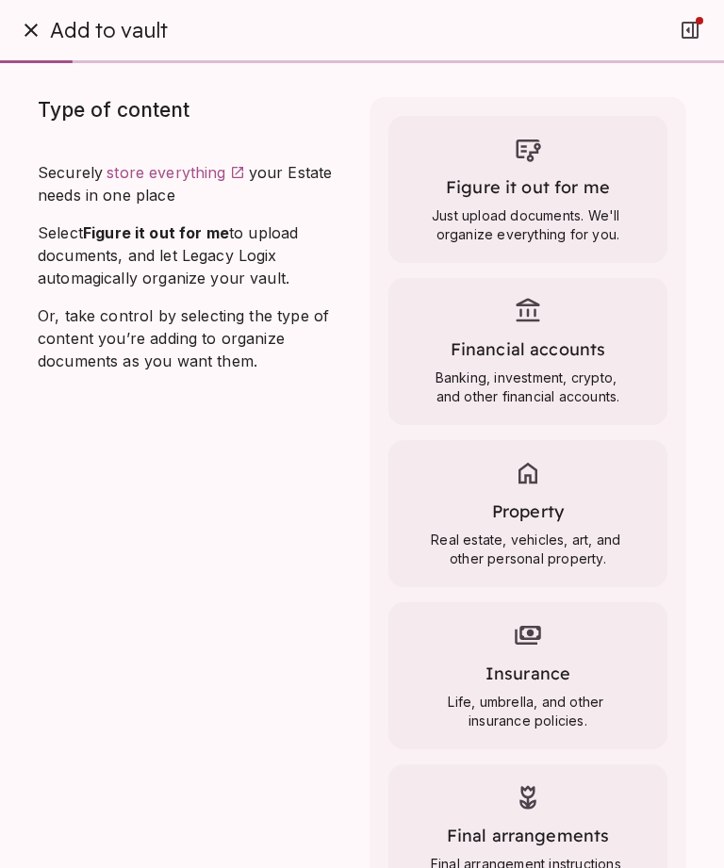
click at [590, 195] on span "Figure it out for me" at bounding box center [528, 187] width 164 height 22
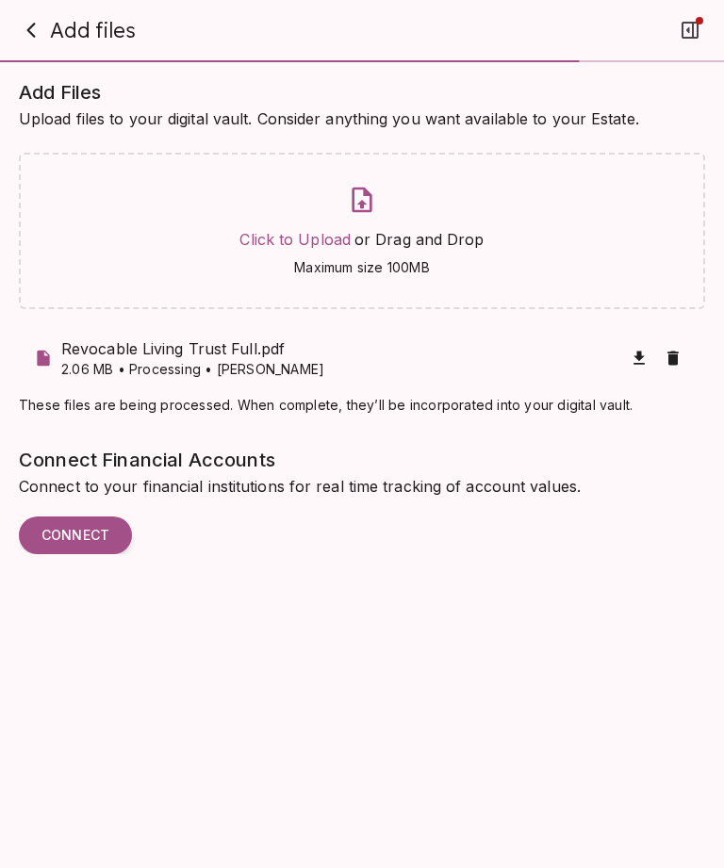
click at [312, 245] on span "Click to Upload" at bounding box center [294, 239] width 111 height 19
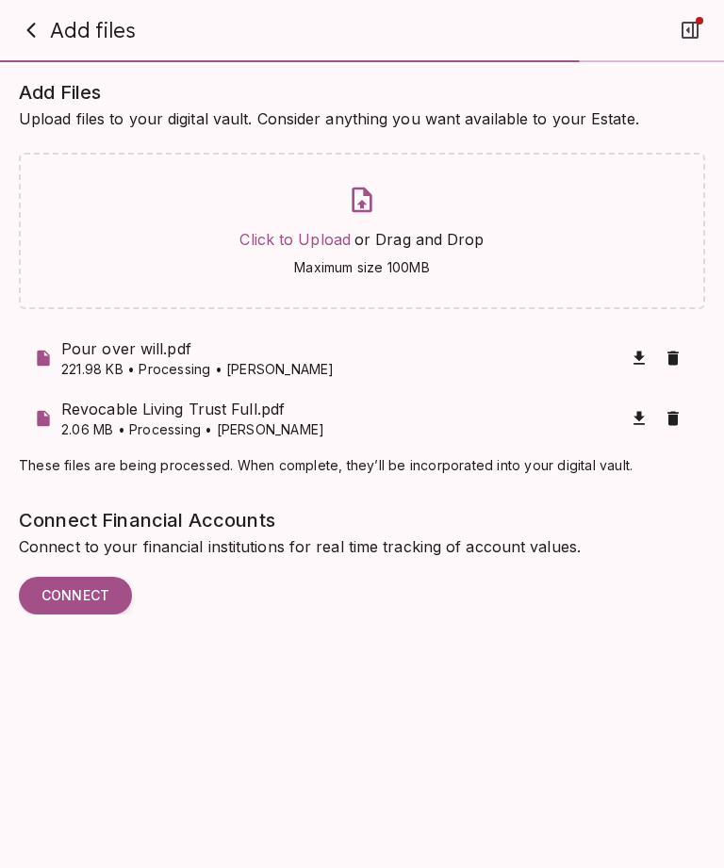
click at [281, 242] on span "Click to Upload" at bounding box center [294, 239] width 111 height 19
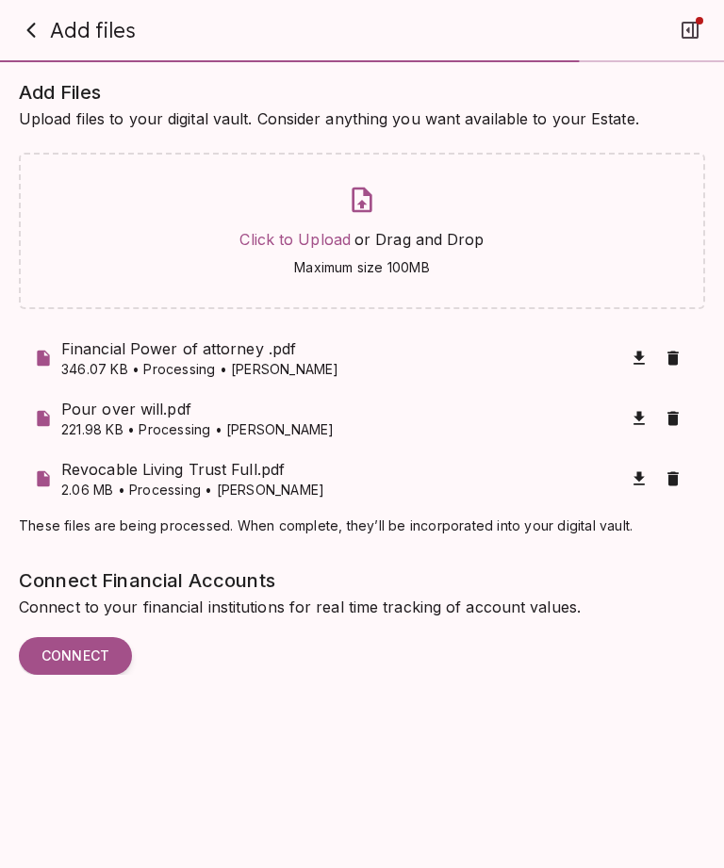
click at [331, 246] on span "Click to Upload" at bounding box center [294, 239] width 111 height 19
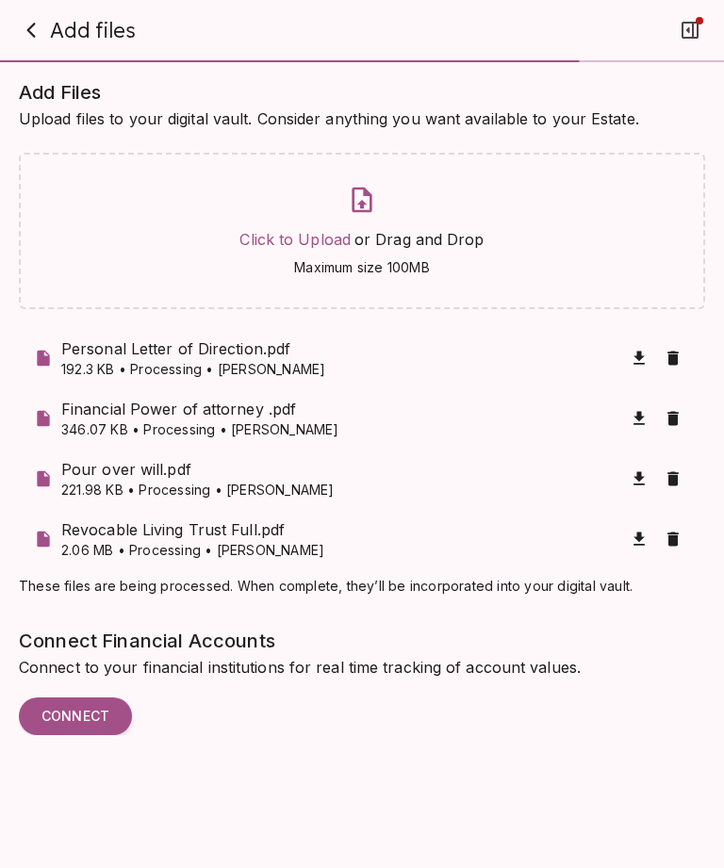
click at [295, 246] on span "Click to Upload" at bounding box center [294, 239] width 111 height 19
